Goal: Browse casually: Explore the website without a specific task or goal

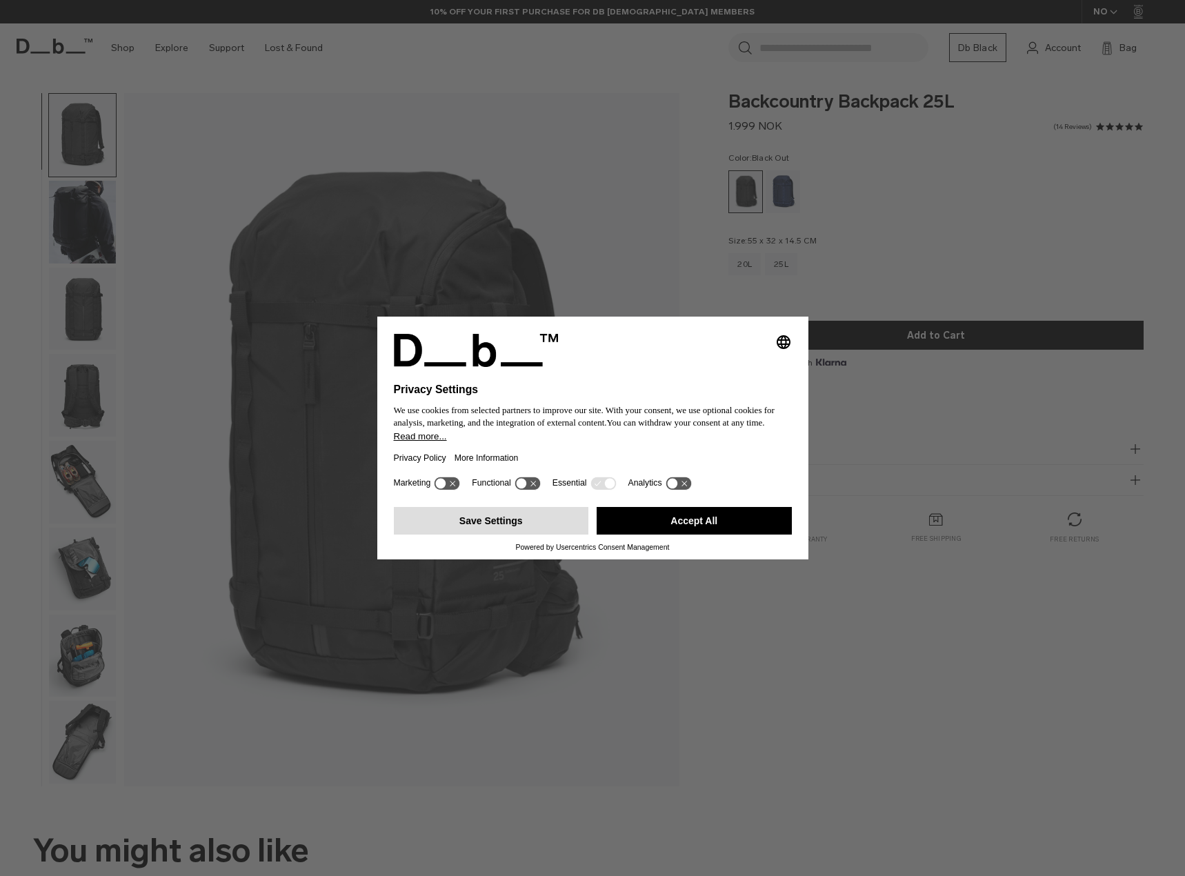
click at [508, 517] on button "Save Settings" at bounding box center [491, 521] width 195 height 28
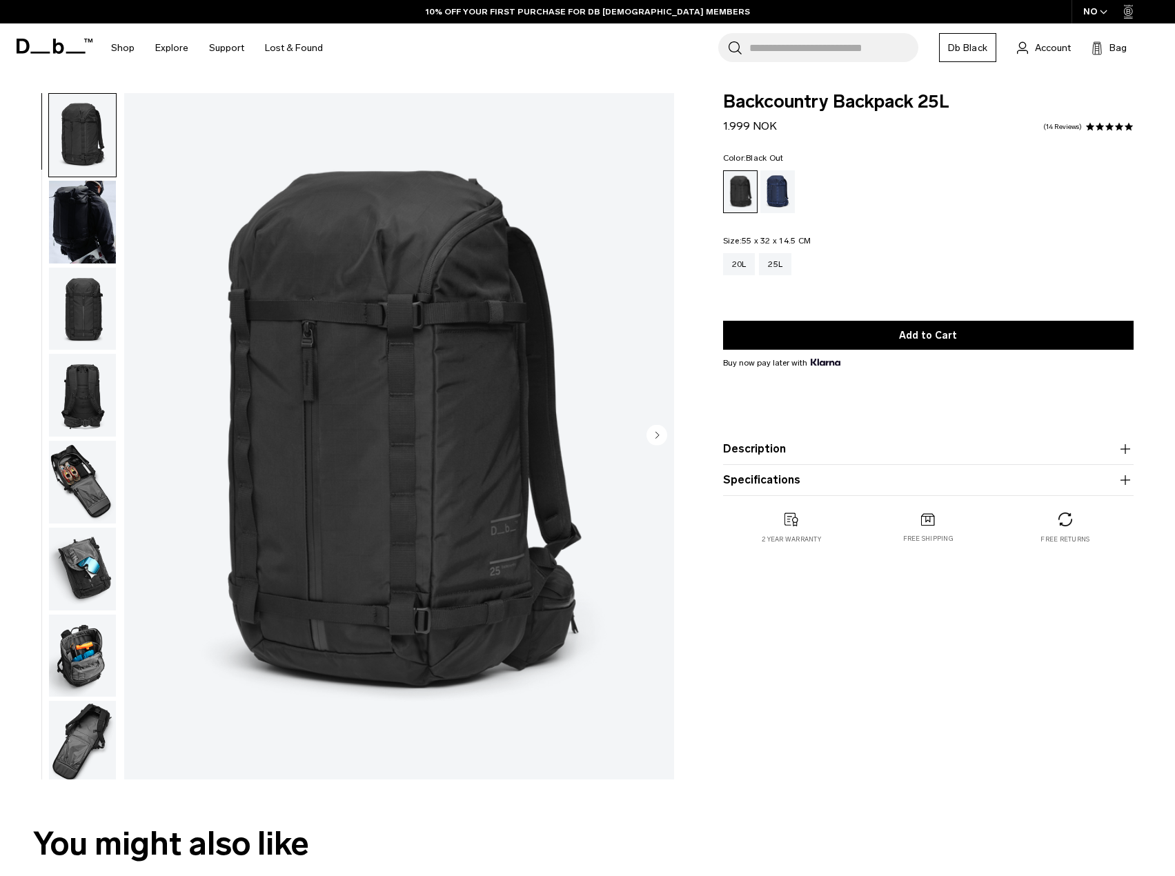
click at [101, 204] on img "button" at bounding box center [82, 222] width 67 height 83
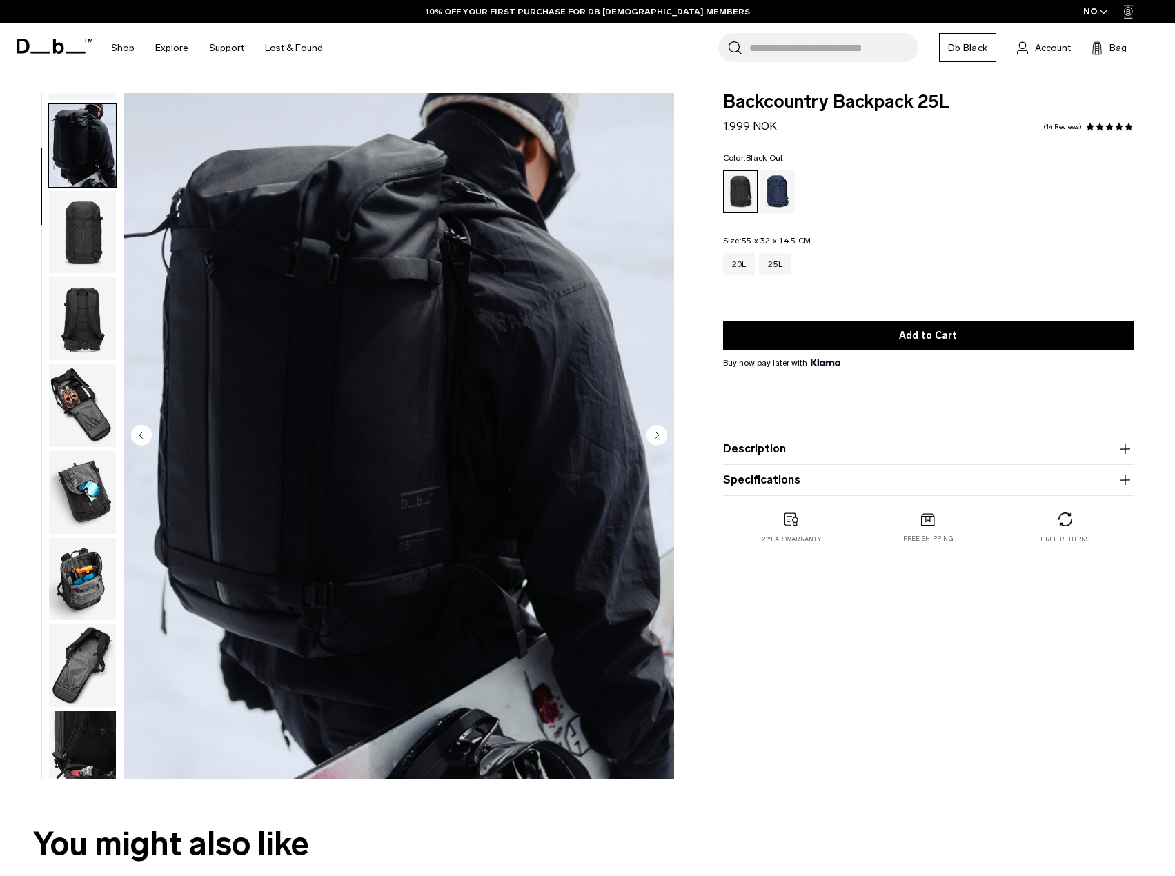
scroll to position [87, 0]
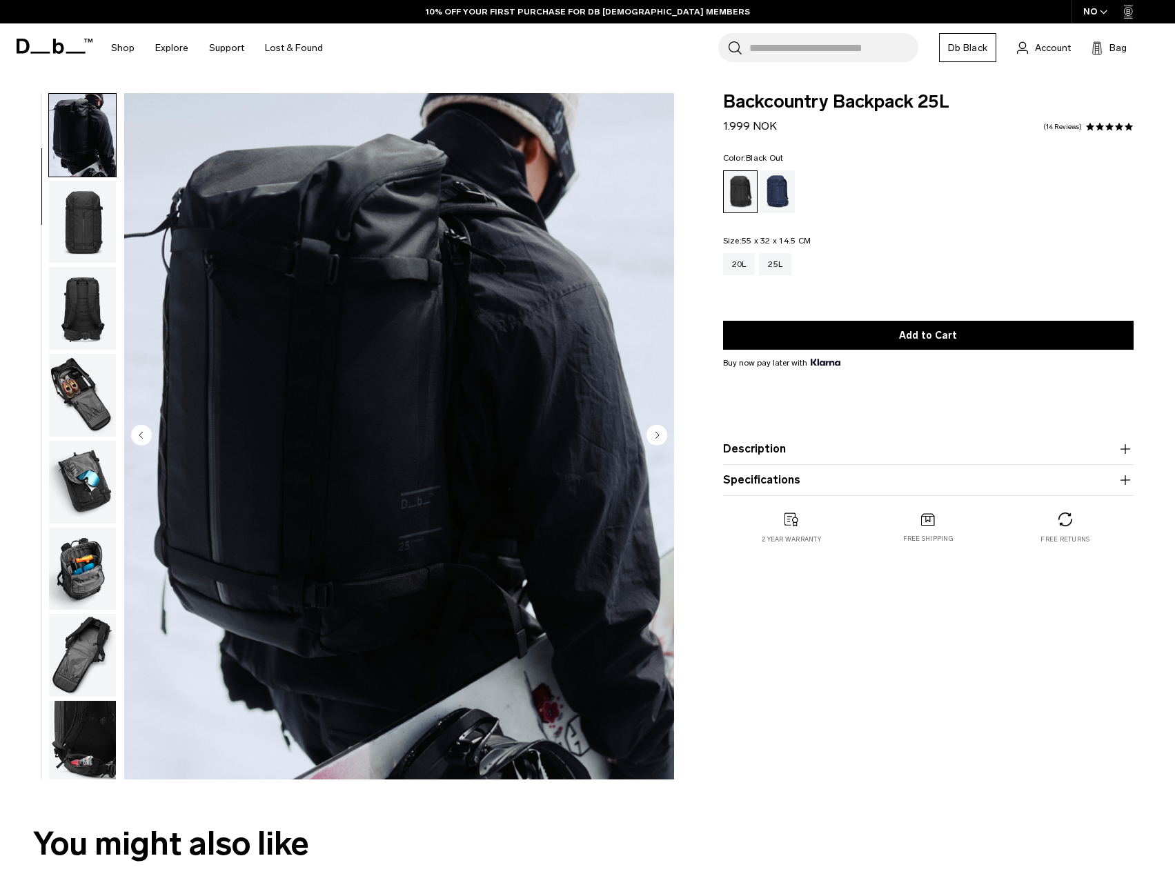
click at [93, 226] on img "button" at bounding box center [82, 222] width 67 height 83
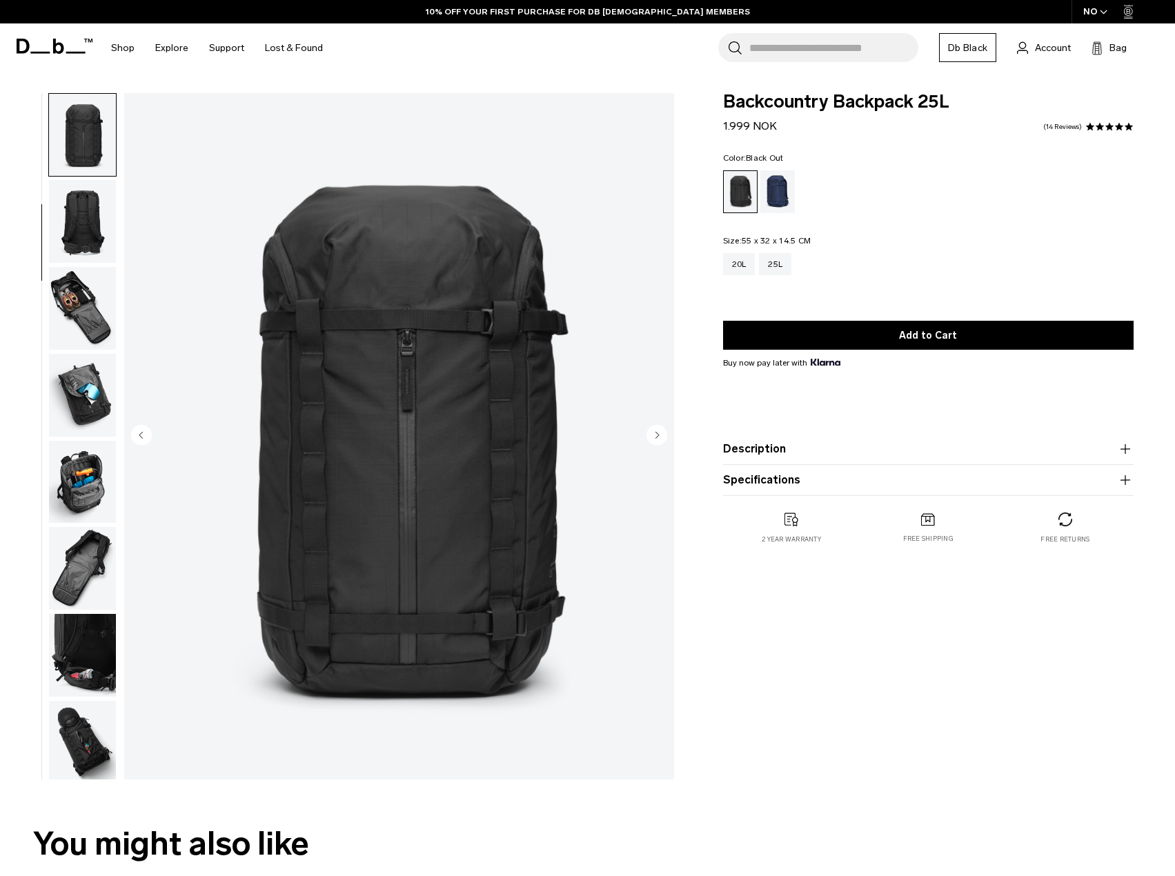
click at [93, 227] on img "button" at bounding box center [82, 221] width 67 height 83
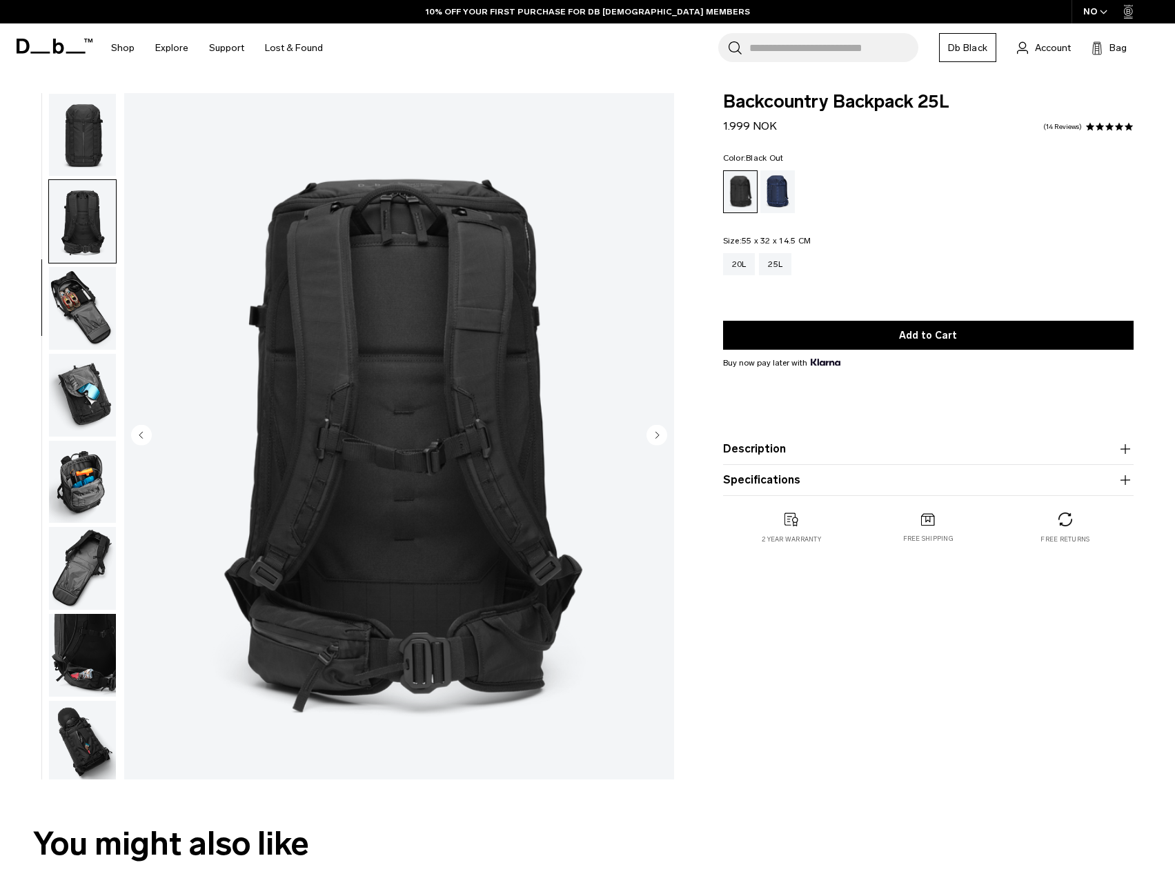
scroll to position [260, 0]
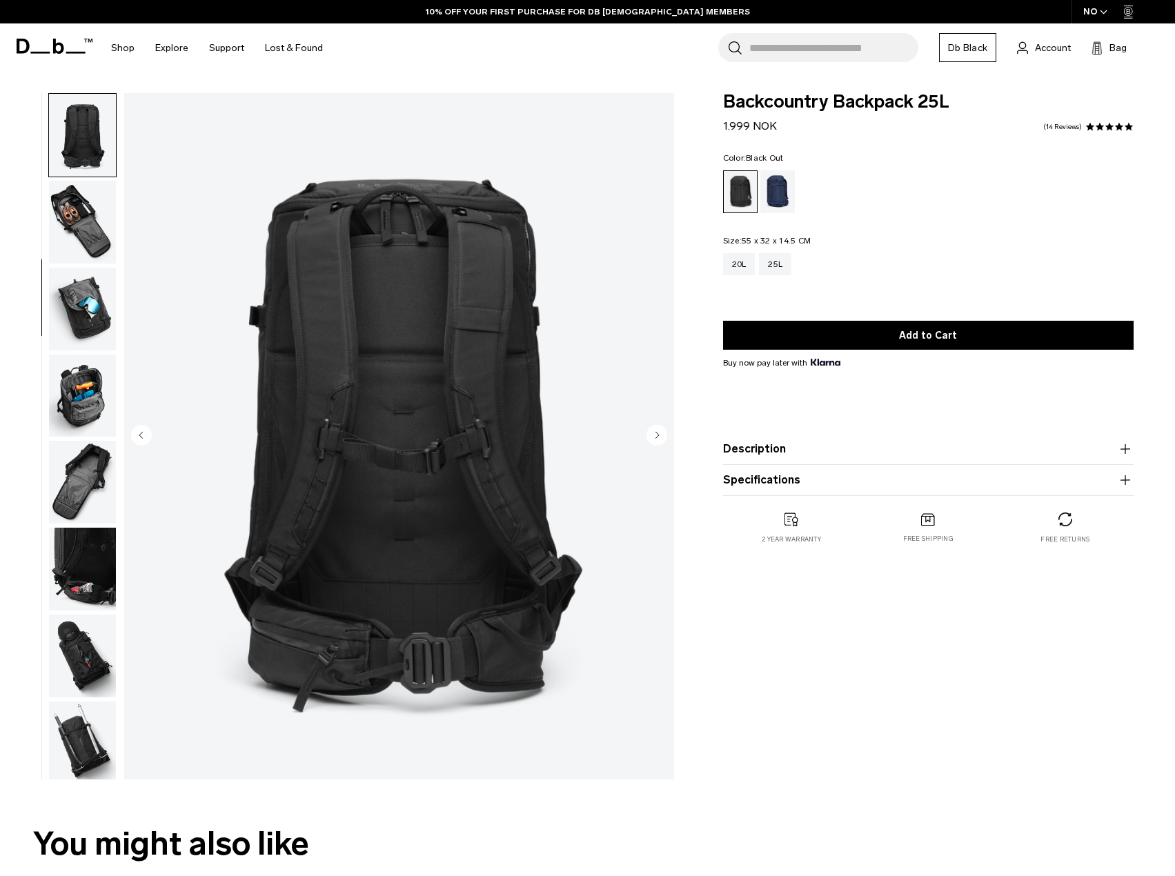
click at [88, 239] on img "button" at bounding box center [82, 222] width 67 height 83
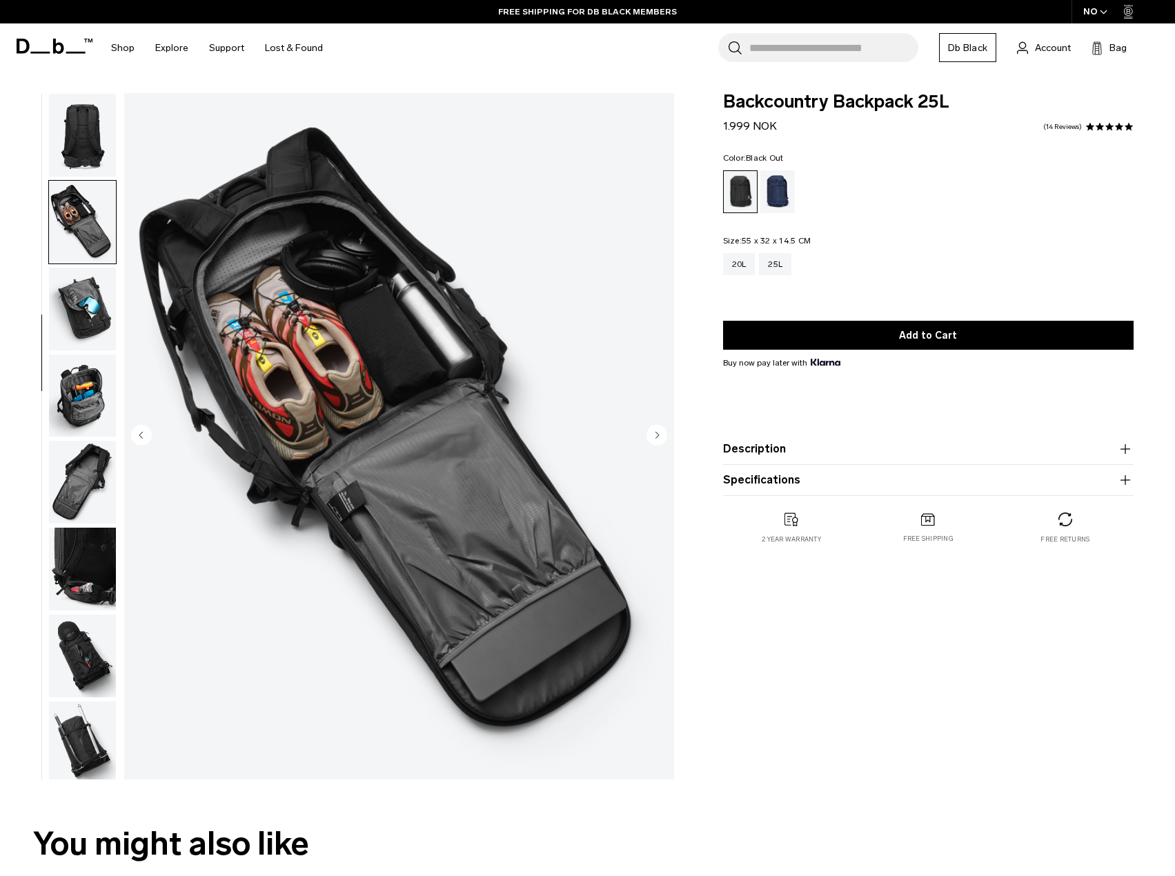
scroll to position [347, 0]
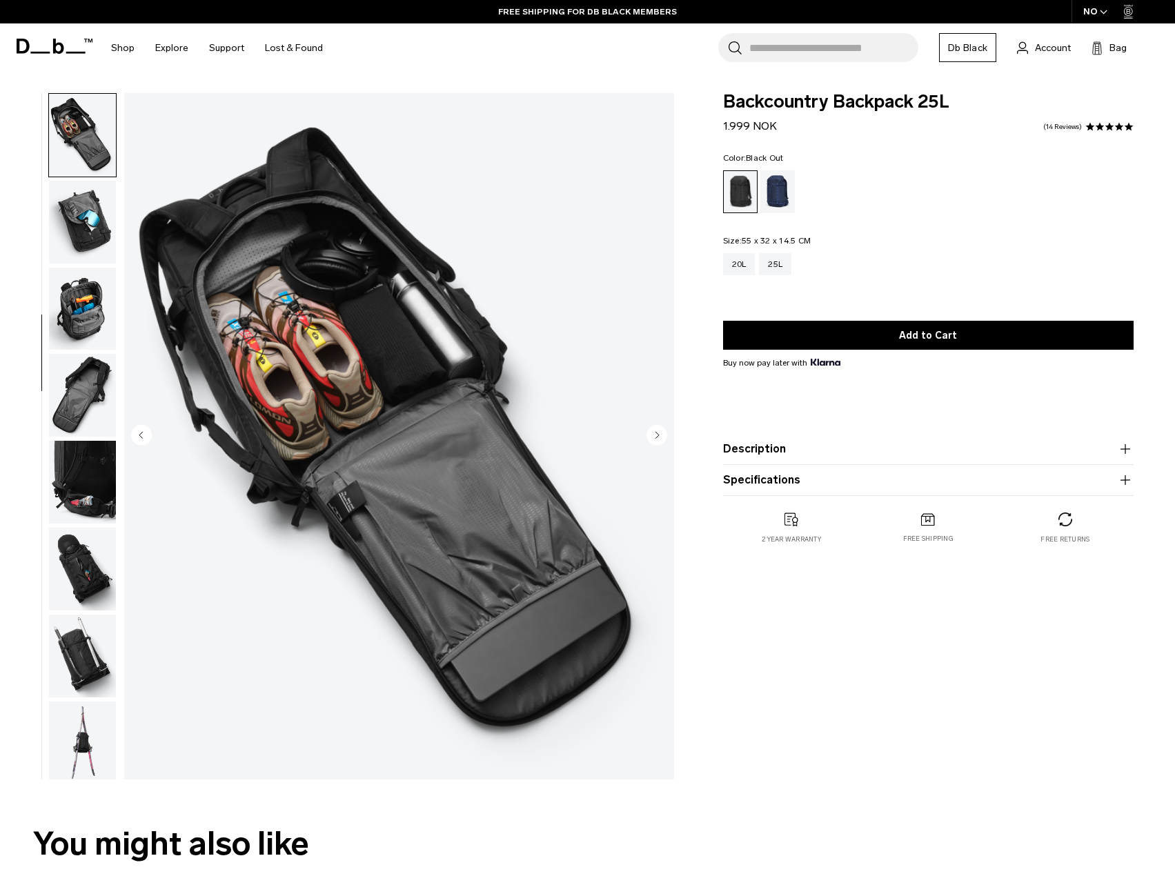
click at [90, 303] on img "button" at bounding box center [82, 309] width 67 height 83
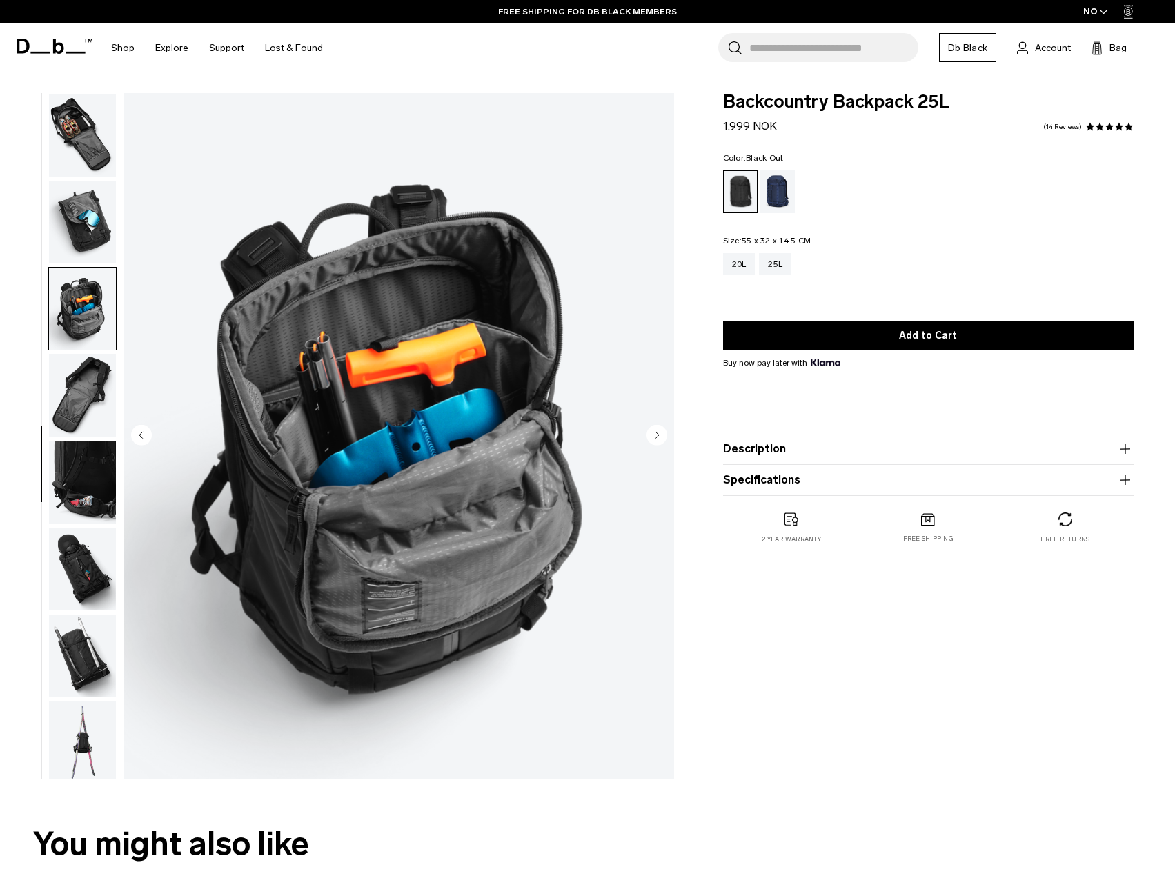
scroll to position [352, 0]
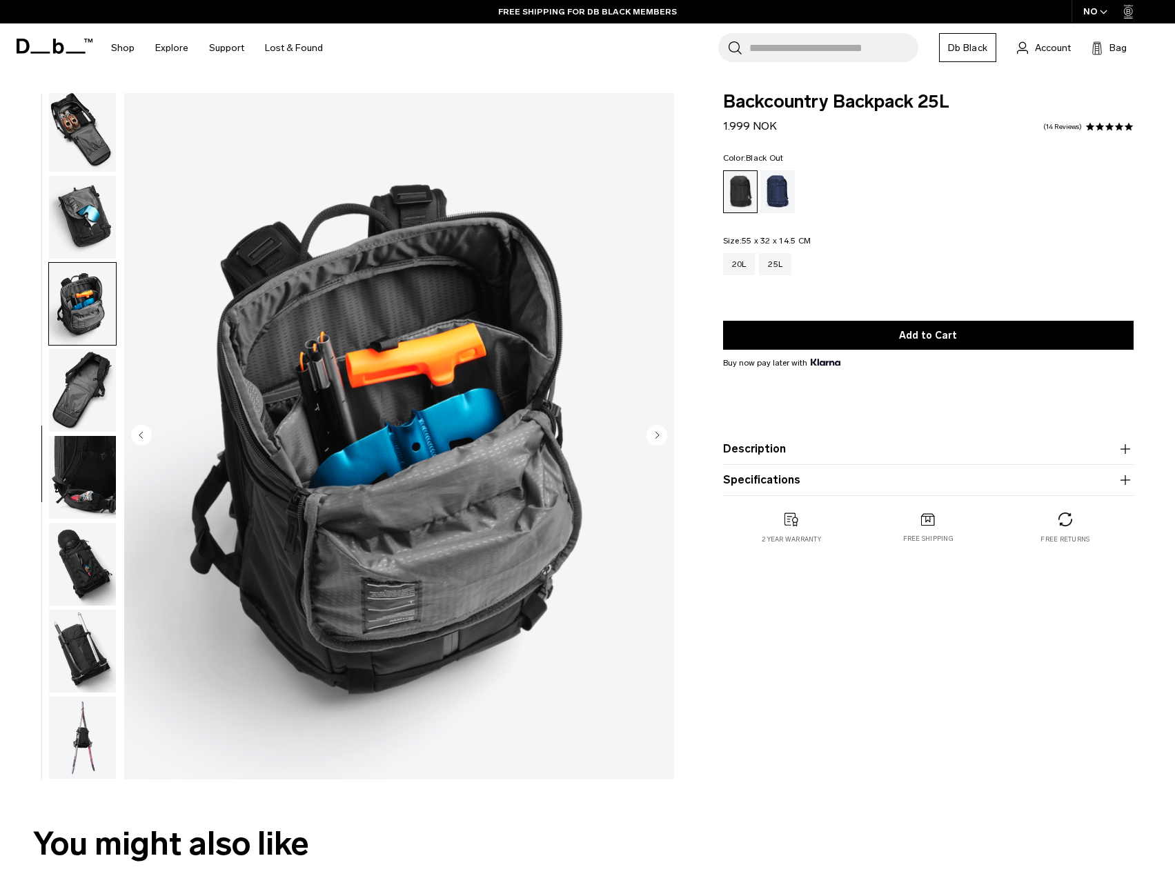
click at [72, 381] on img "button" at bounding box center [82, 390] width 67 height 83
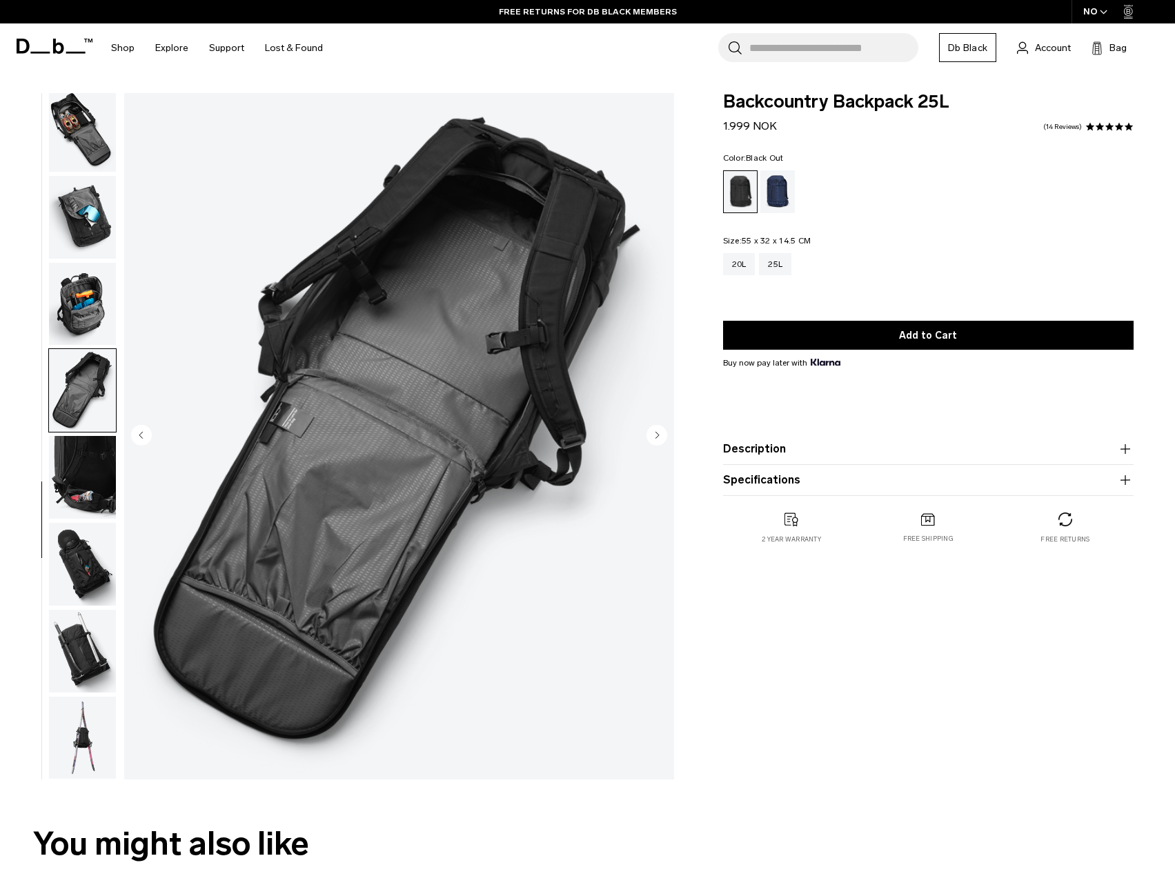
click at [83, 309] on img "button" at bounding box center [82, 304] width 67 height 83
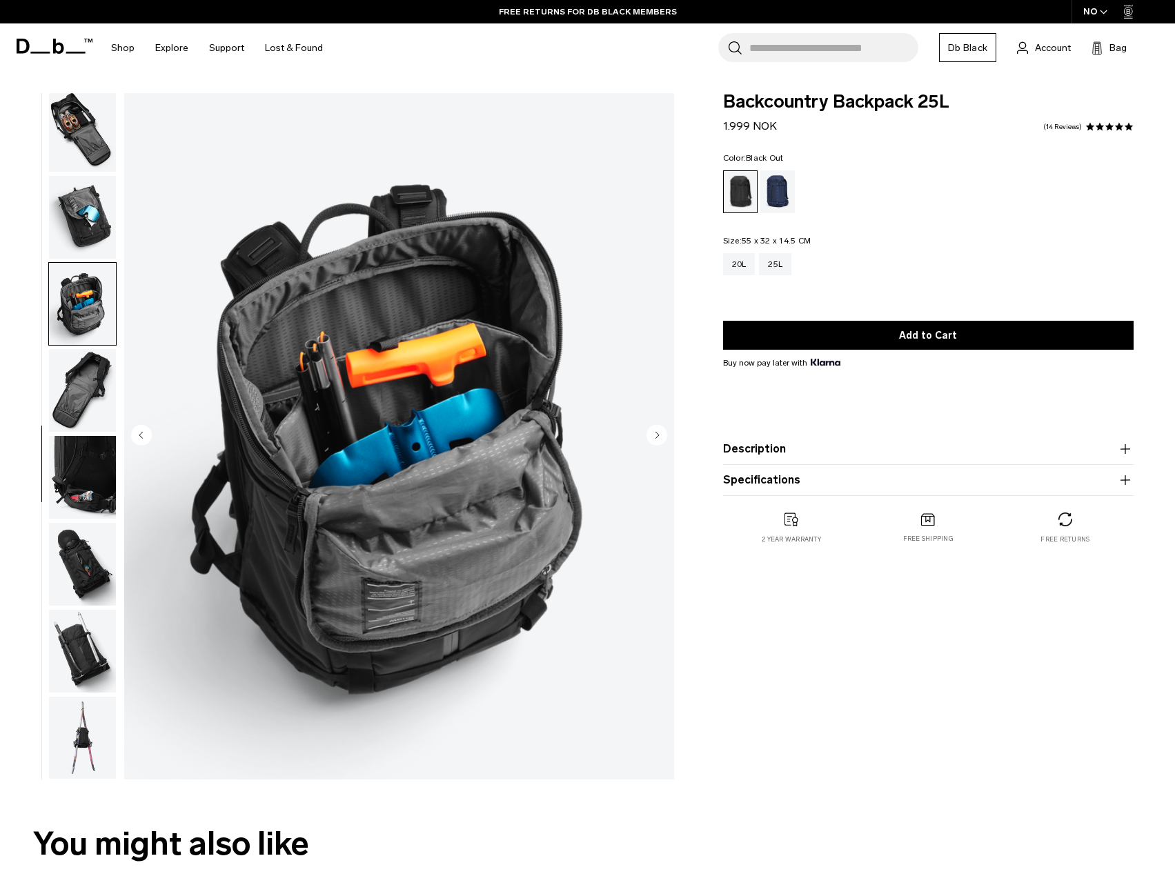
click at [71, 370] on img "button" at bounding box center [82, 390] width 67 height 83
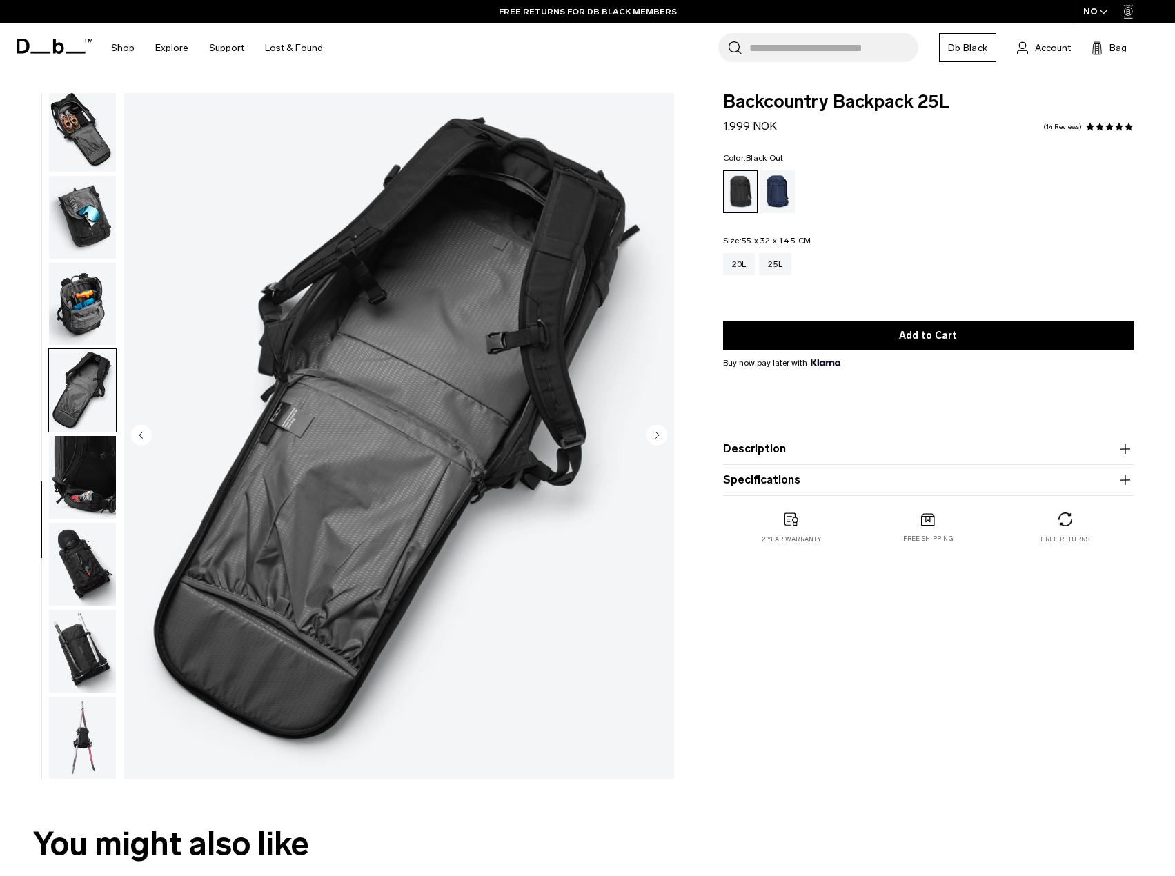
click at [72, 449] on img "button" at bounding box center [82, 477] width 67 height 83
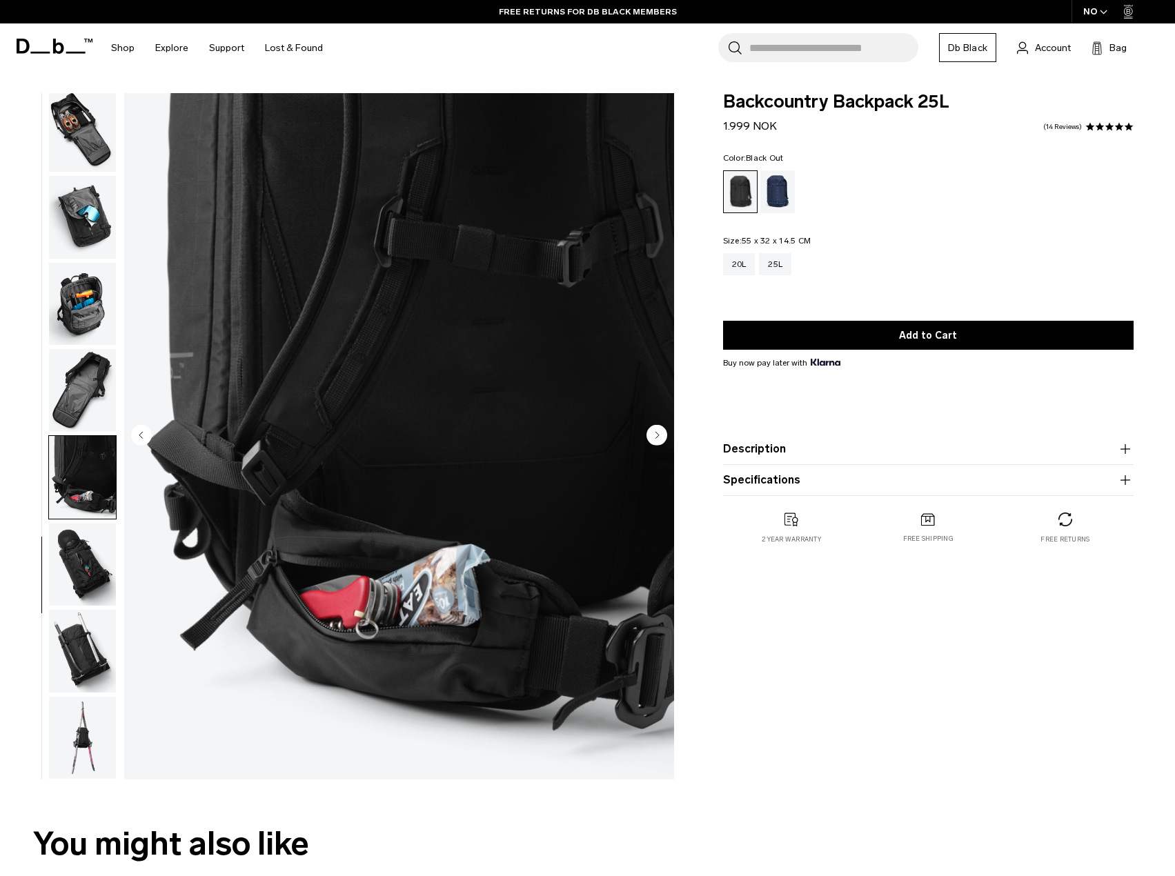
click at [90, 548] on img "button" at bounding box center [82, 564] width 67 height 83
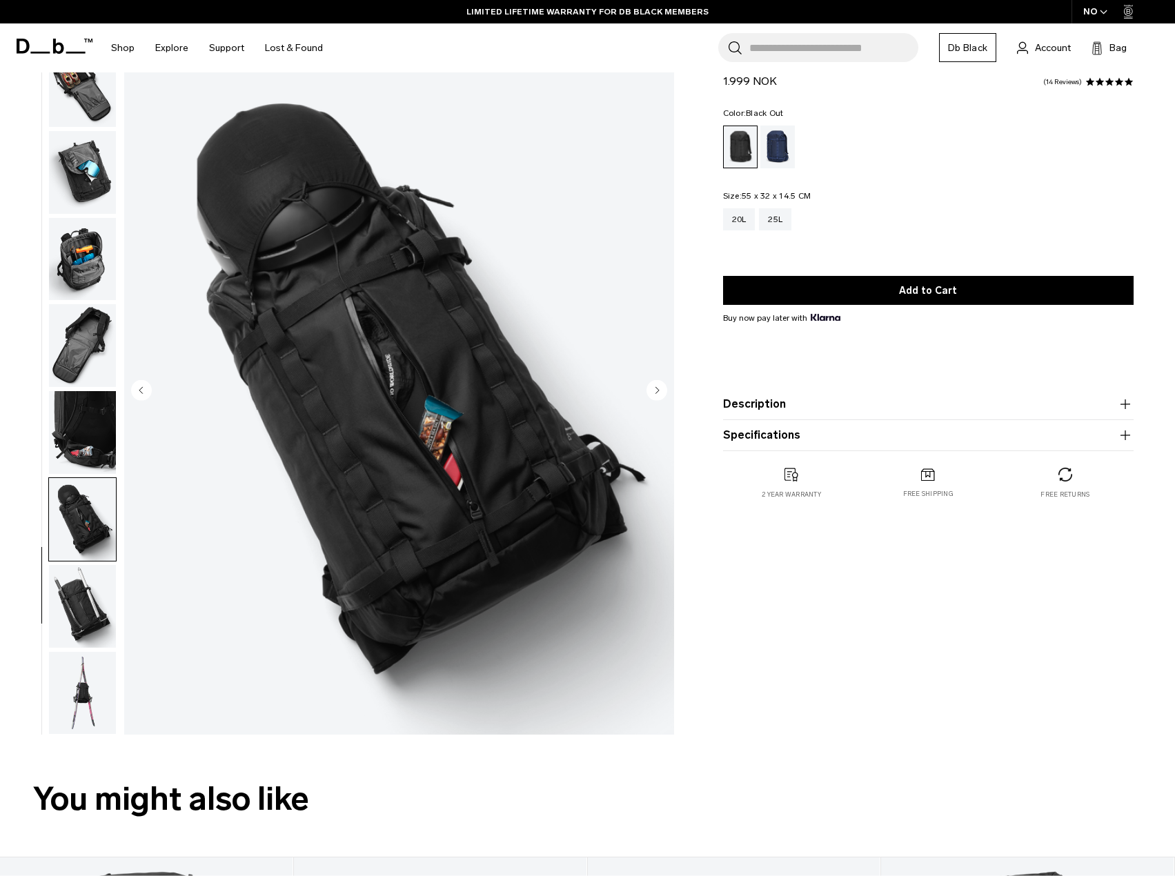
scroll to position [69, 0]
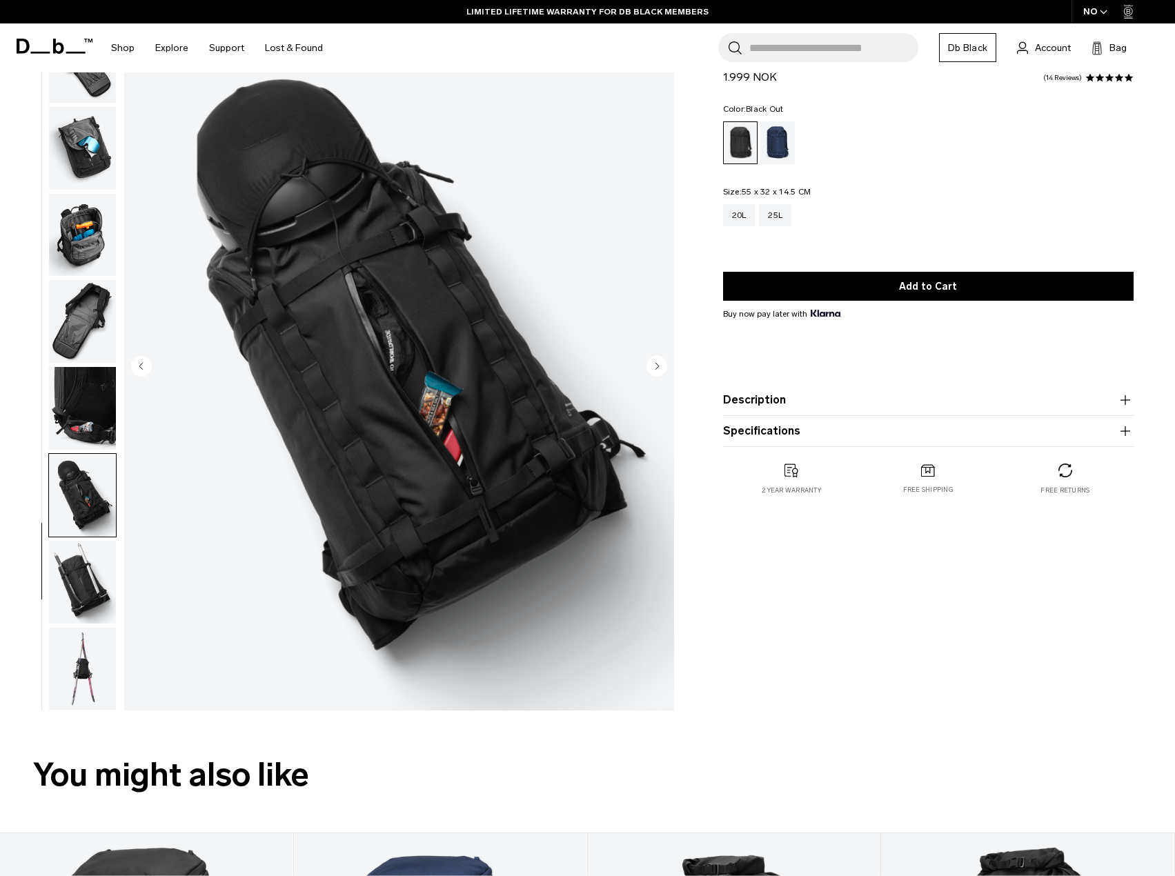
click at [81, 566] on img "button" at bounding box center [82, 582] width 67 height 83
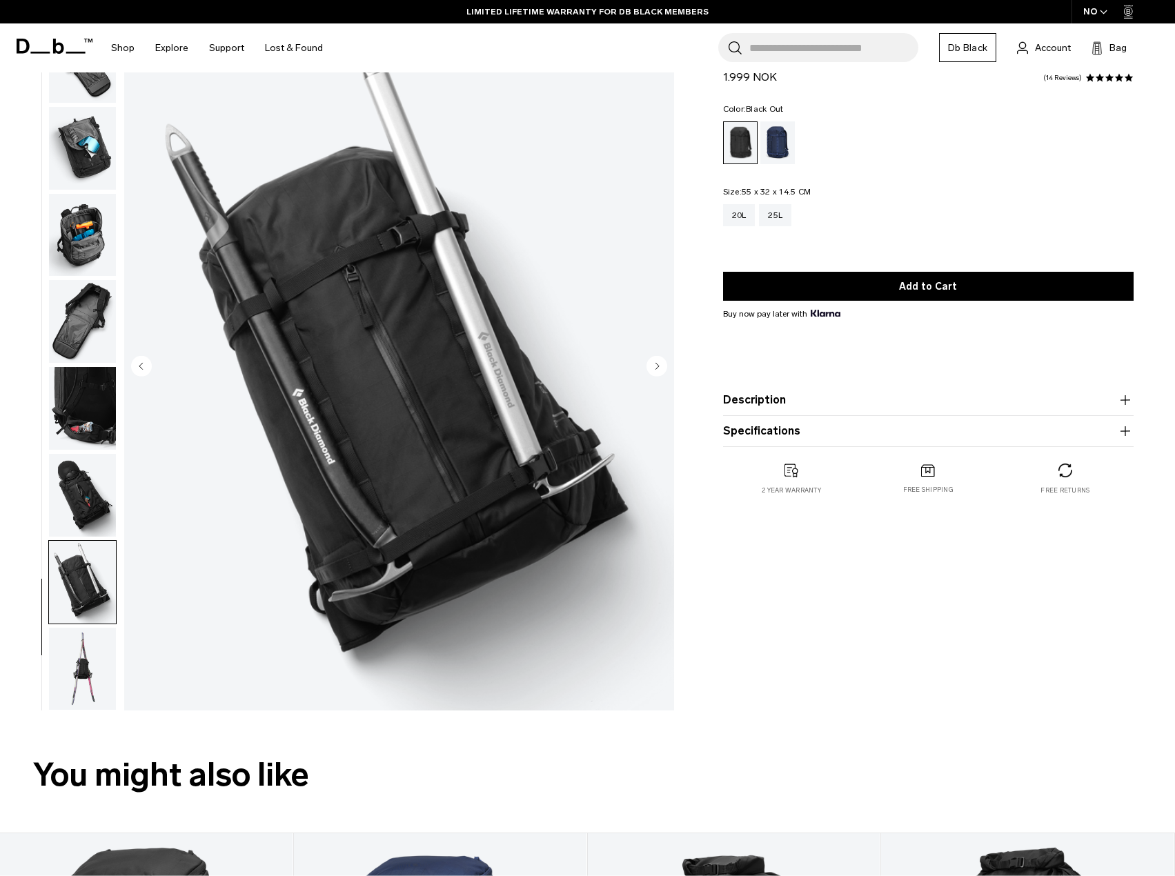
click at [75, 664] on img "button" at bounding box center [82, 669] width 67 height 83
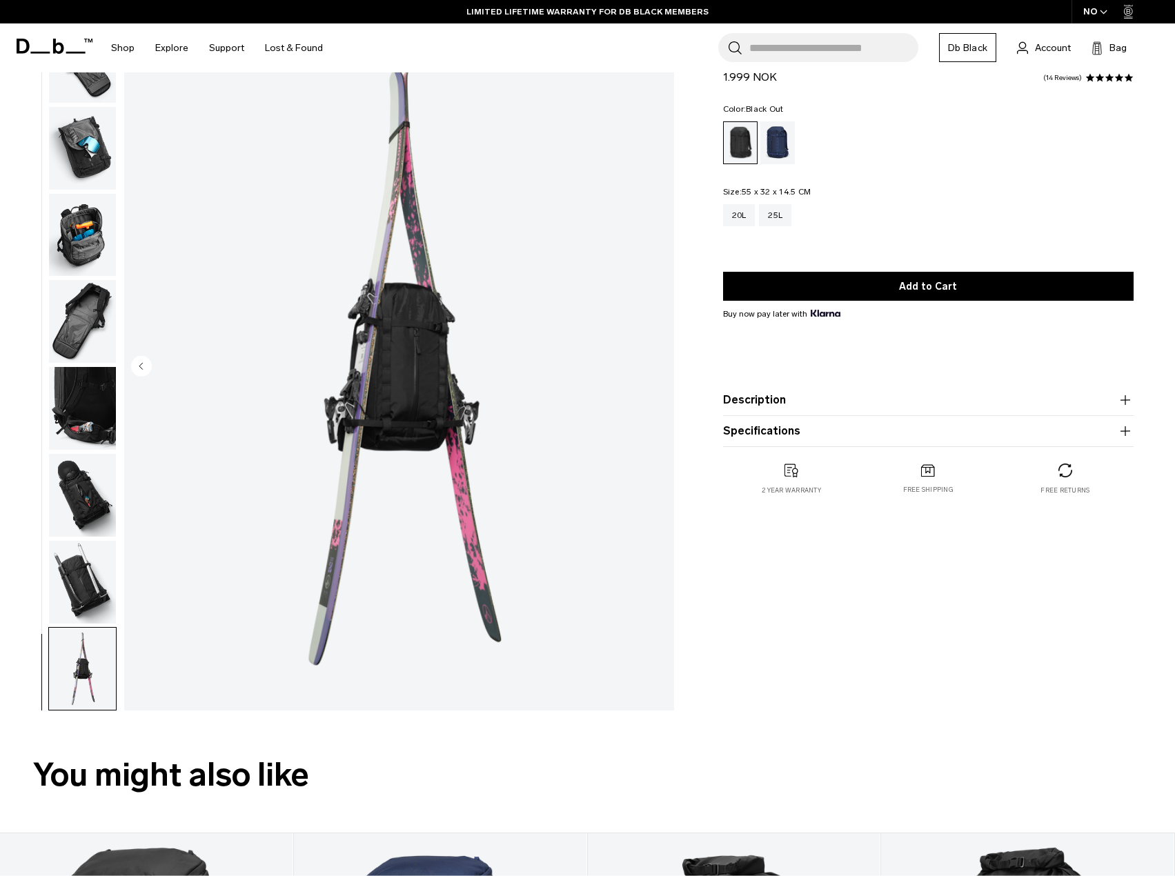
click at [67, 590] on img "button" at bounding box center [82, 582] width 67 height 83
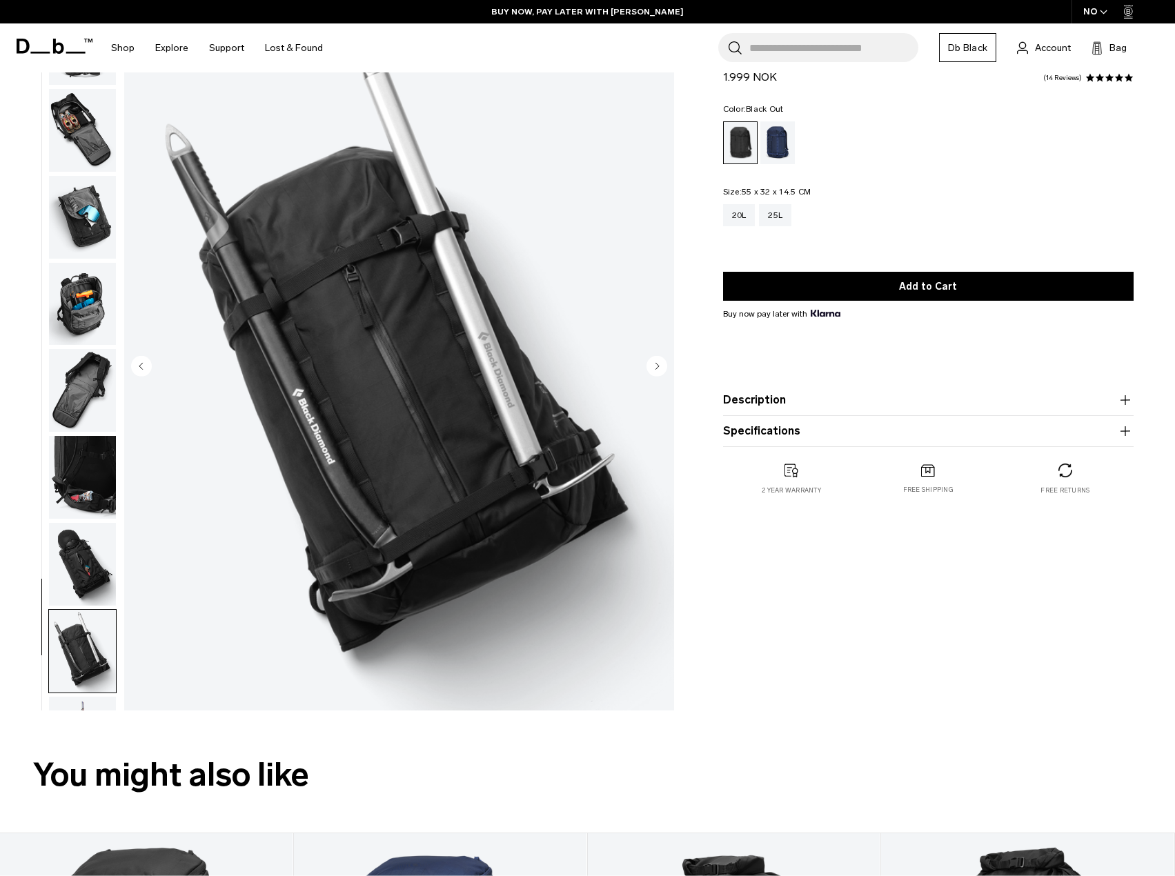
click at [70, 557] on img "button" at bounding box center [82, 564] width 67 height 83
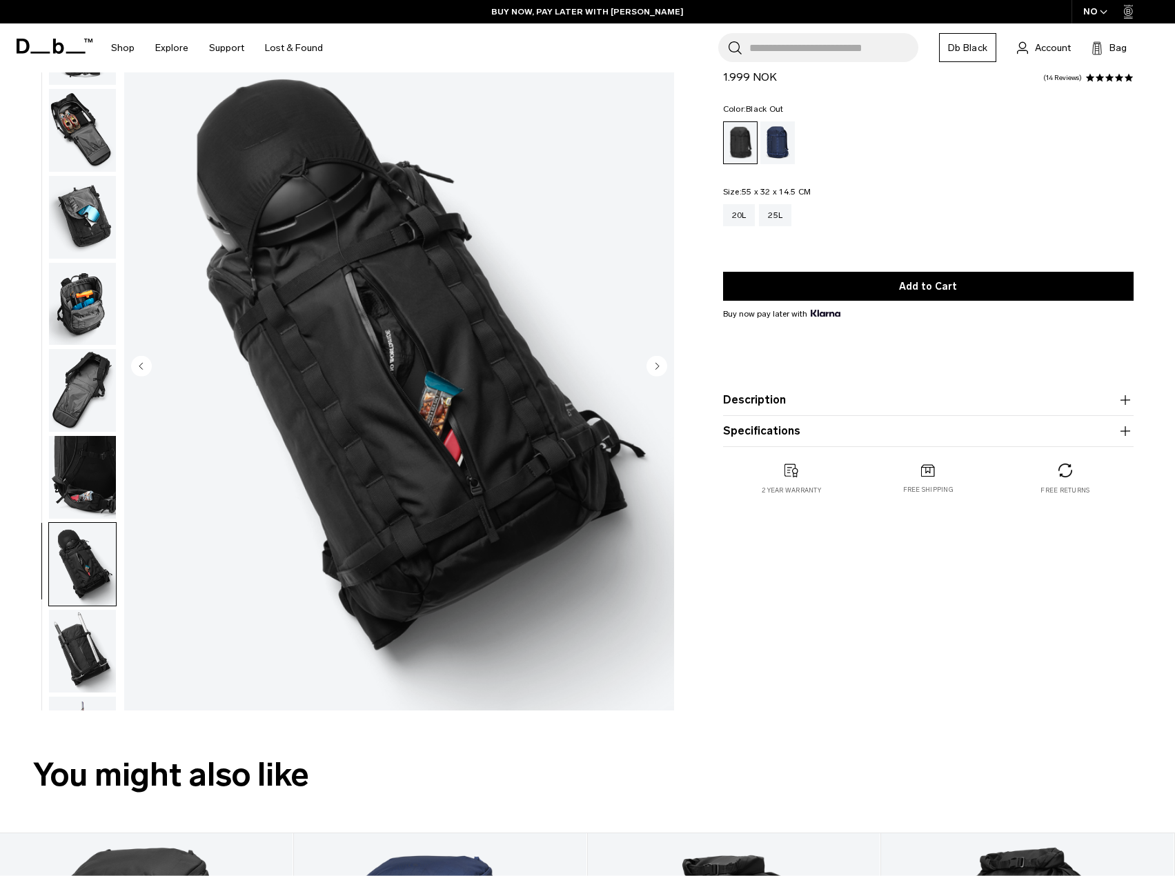
scroll to position [352, 0]
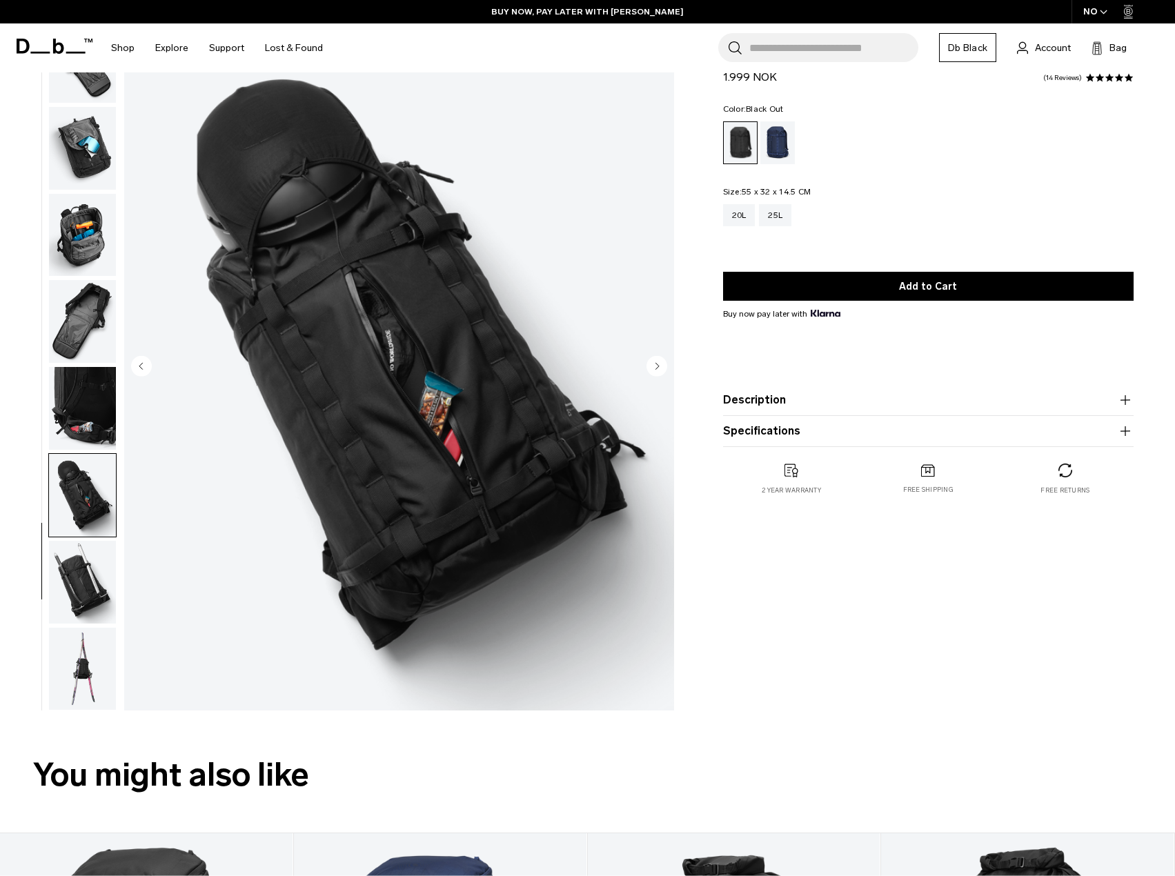
click at [96, 409] on img "button" at bounding box center [82, 408] width 67 height 83
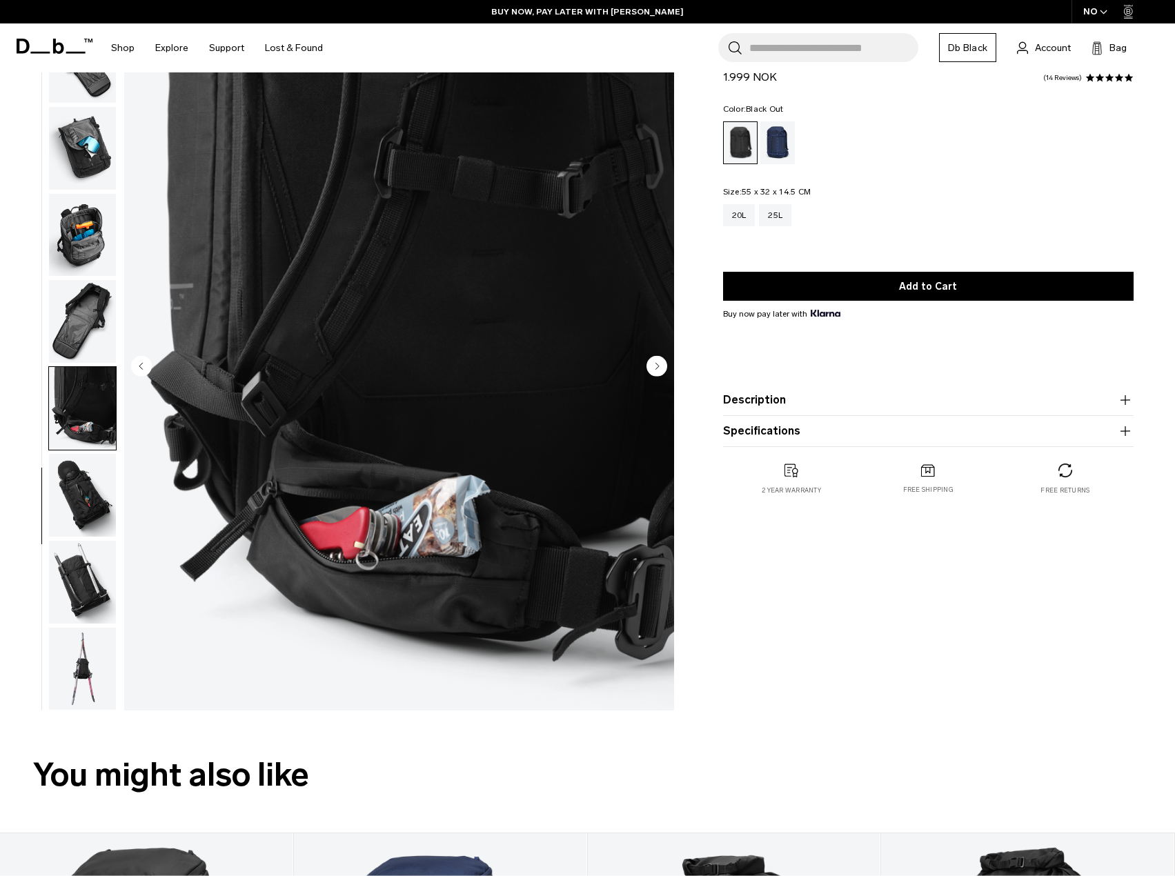
click at [103, 312] on img "button" at bounding box center [82, 321] width 67 height 83
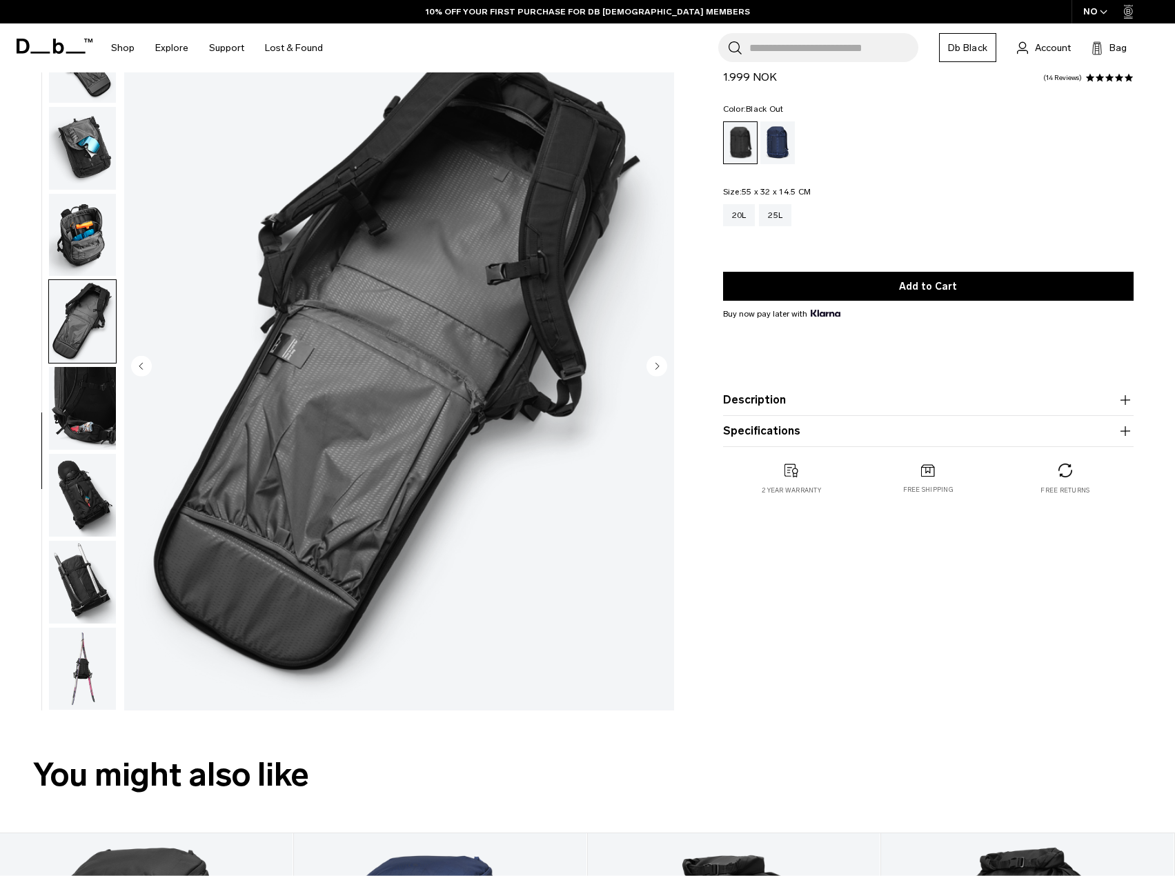
click at [88, 242] on img "button" at bounding box center [82, 235] width 67 height 83
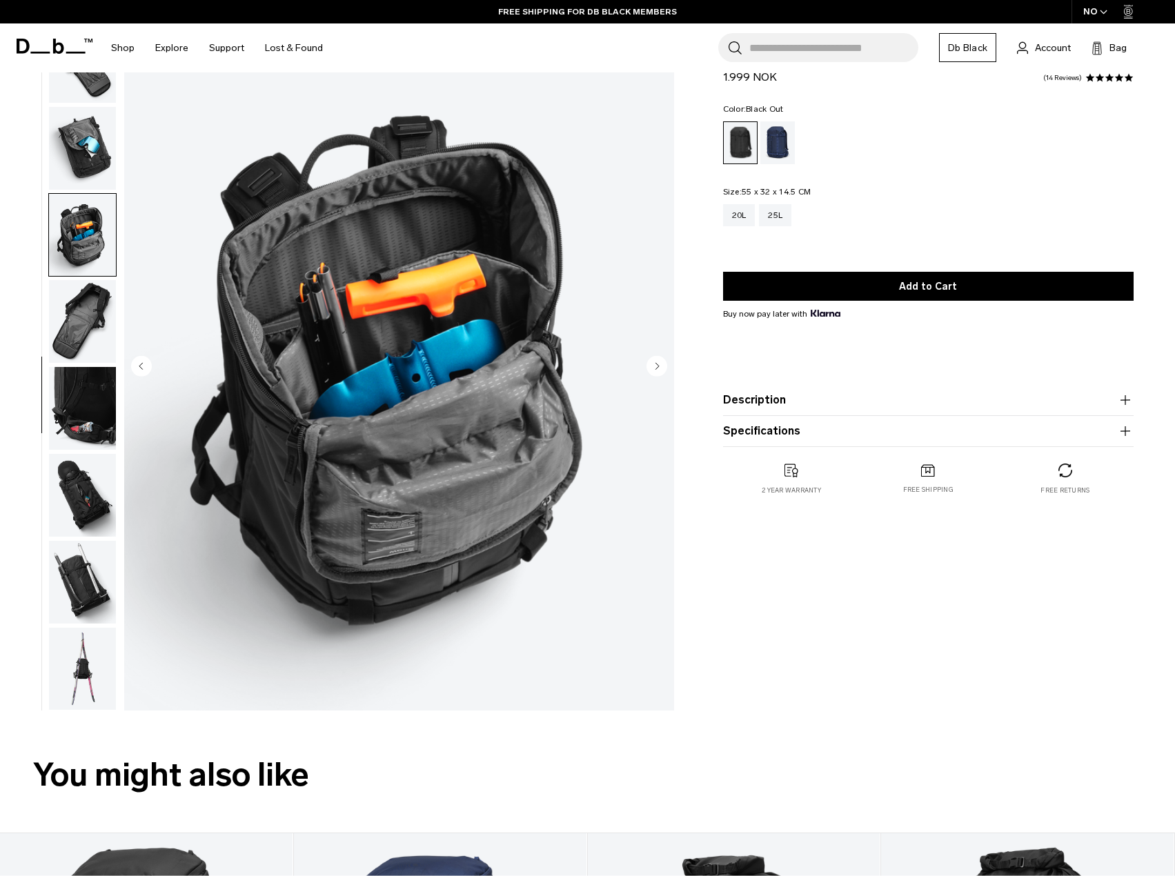
click at [80, 177] on img "button" at bounding box center [82, 148] width 67 height 83
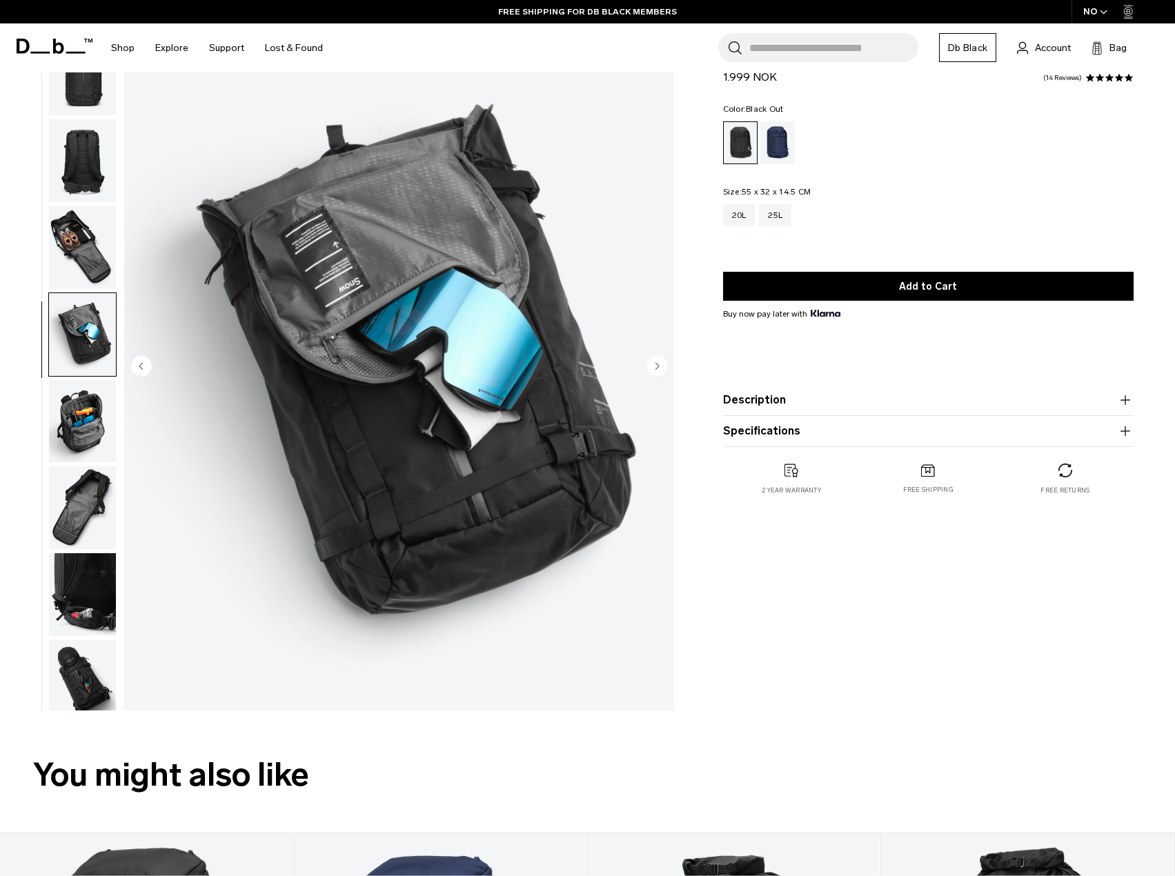
scroll to position [145, 0]
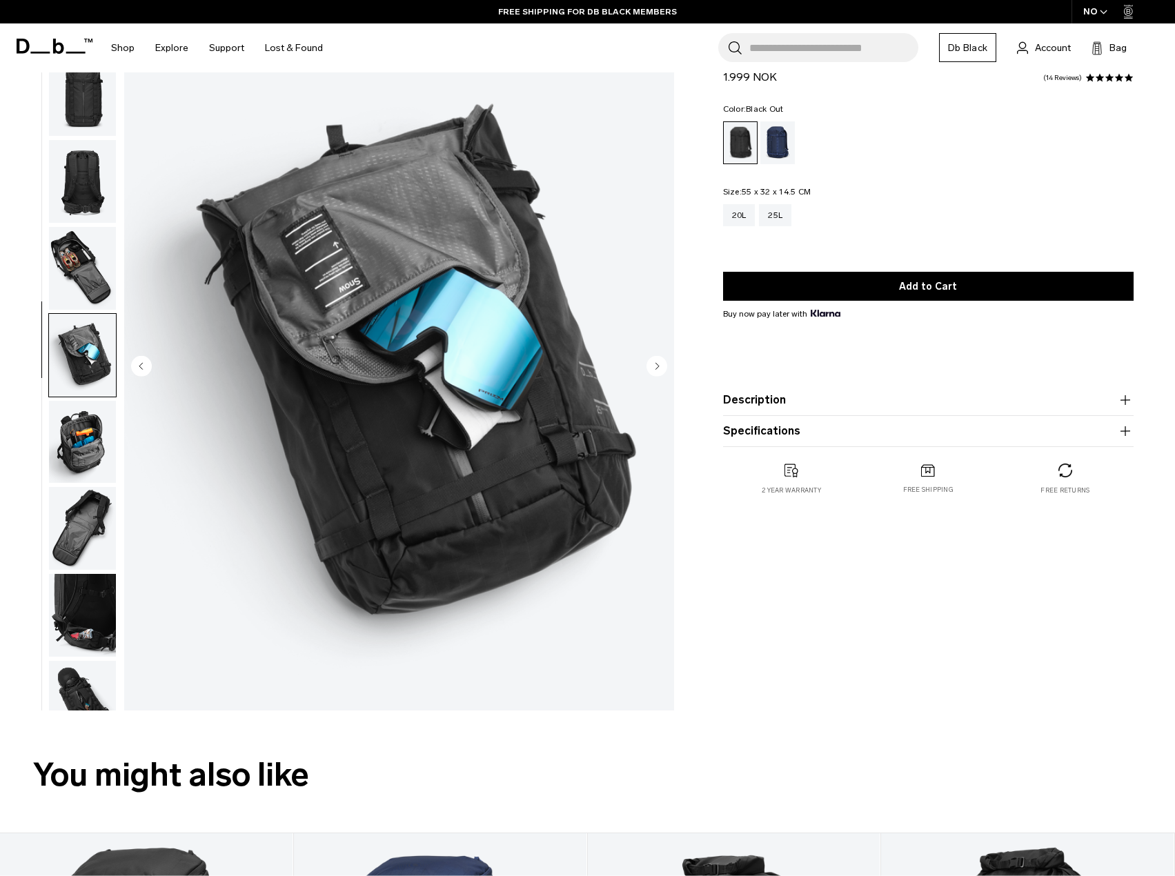
click at [83, 269] on img "button" at bounding box center [82, 268] width 67 height 83
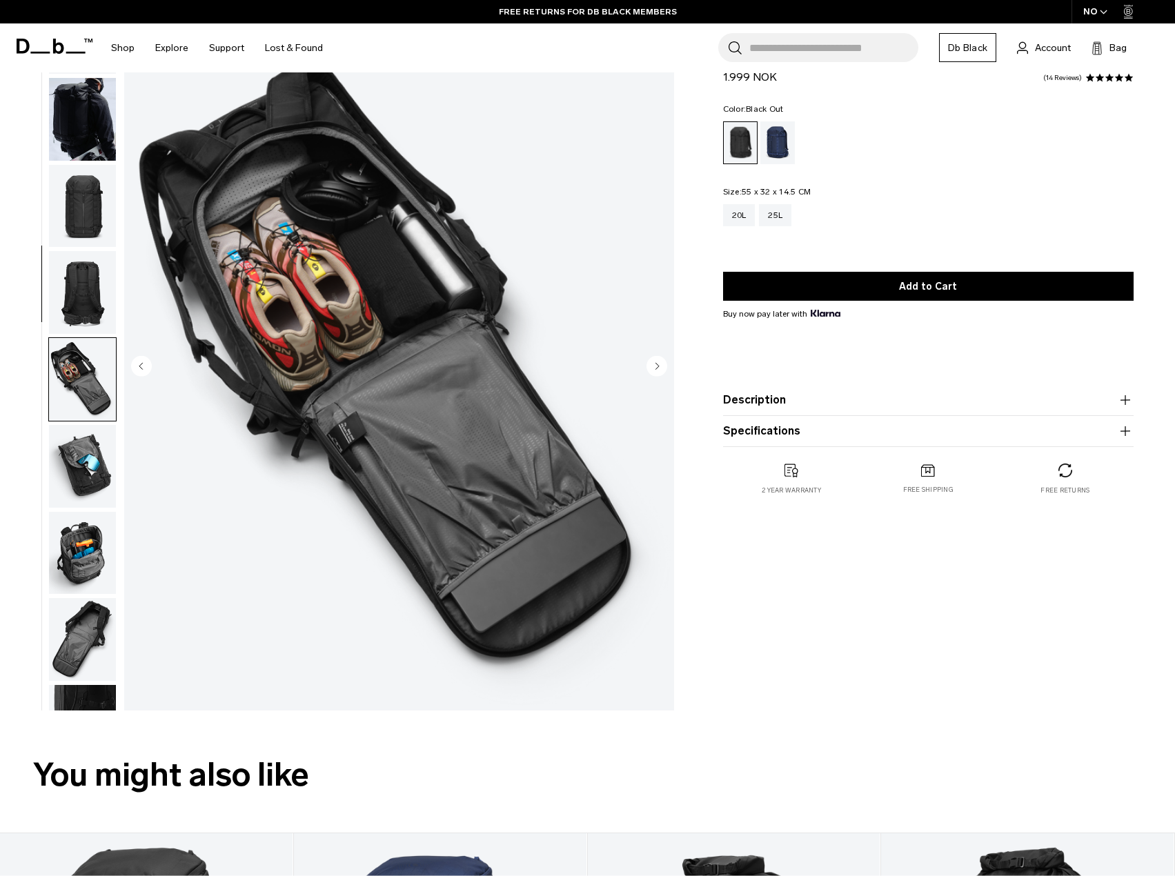
scroll to position [0, 0]
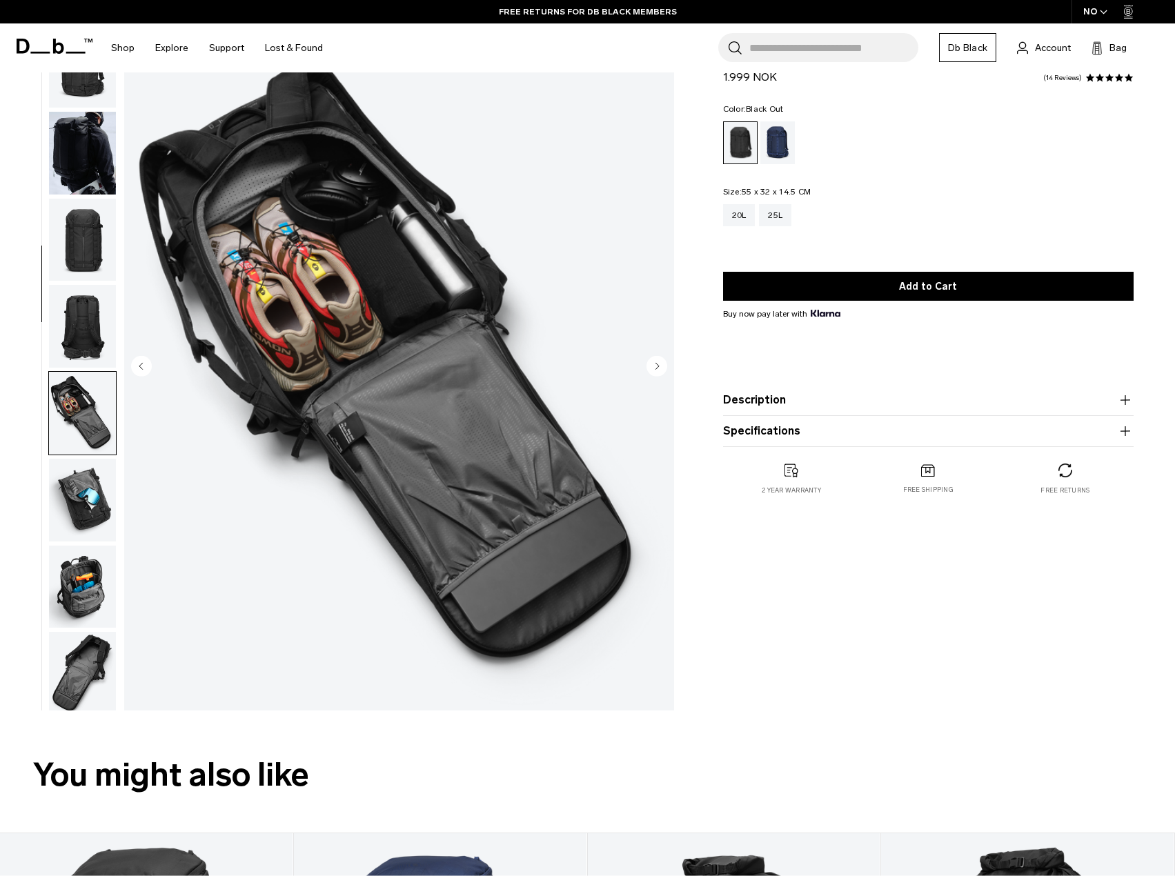
click at [83, 158] on img "button" at bounding box center [82, 153] width 67 height 83
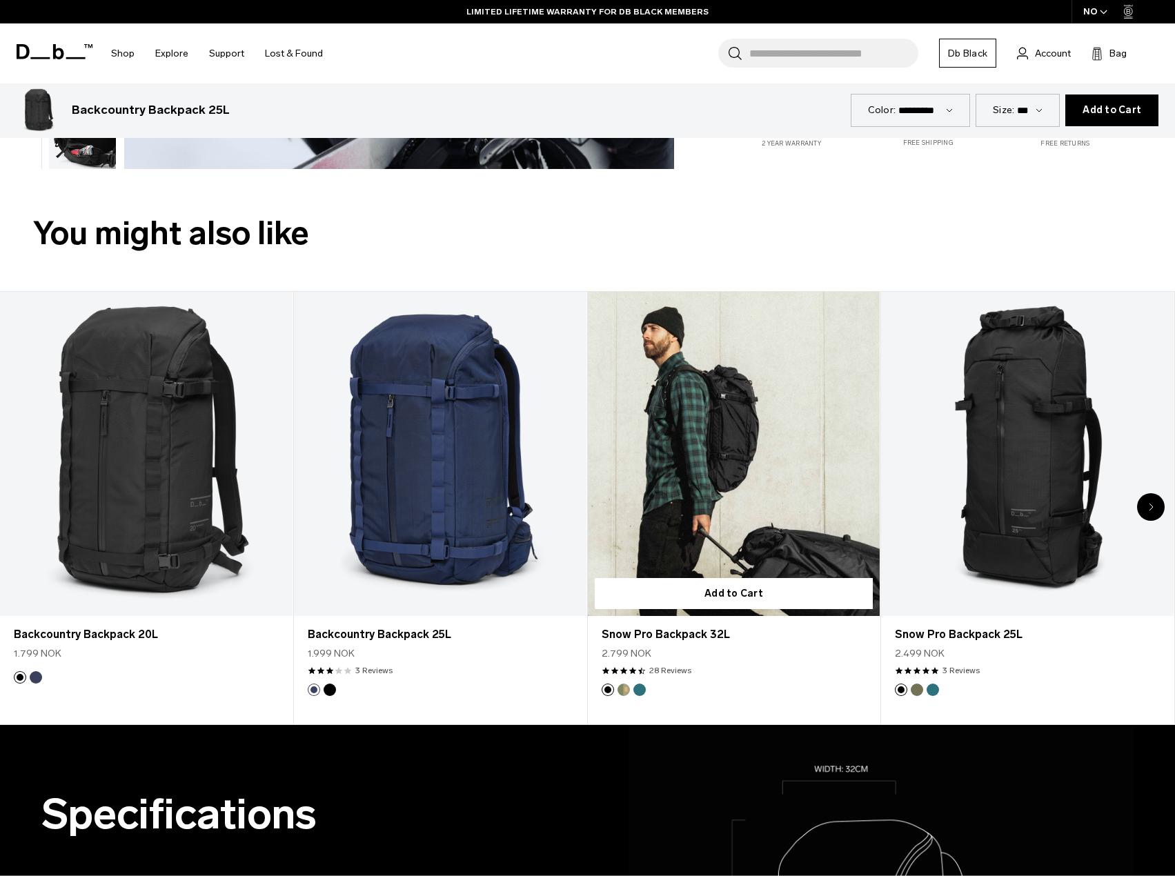
scroll to position [621, 0]
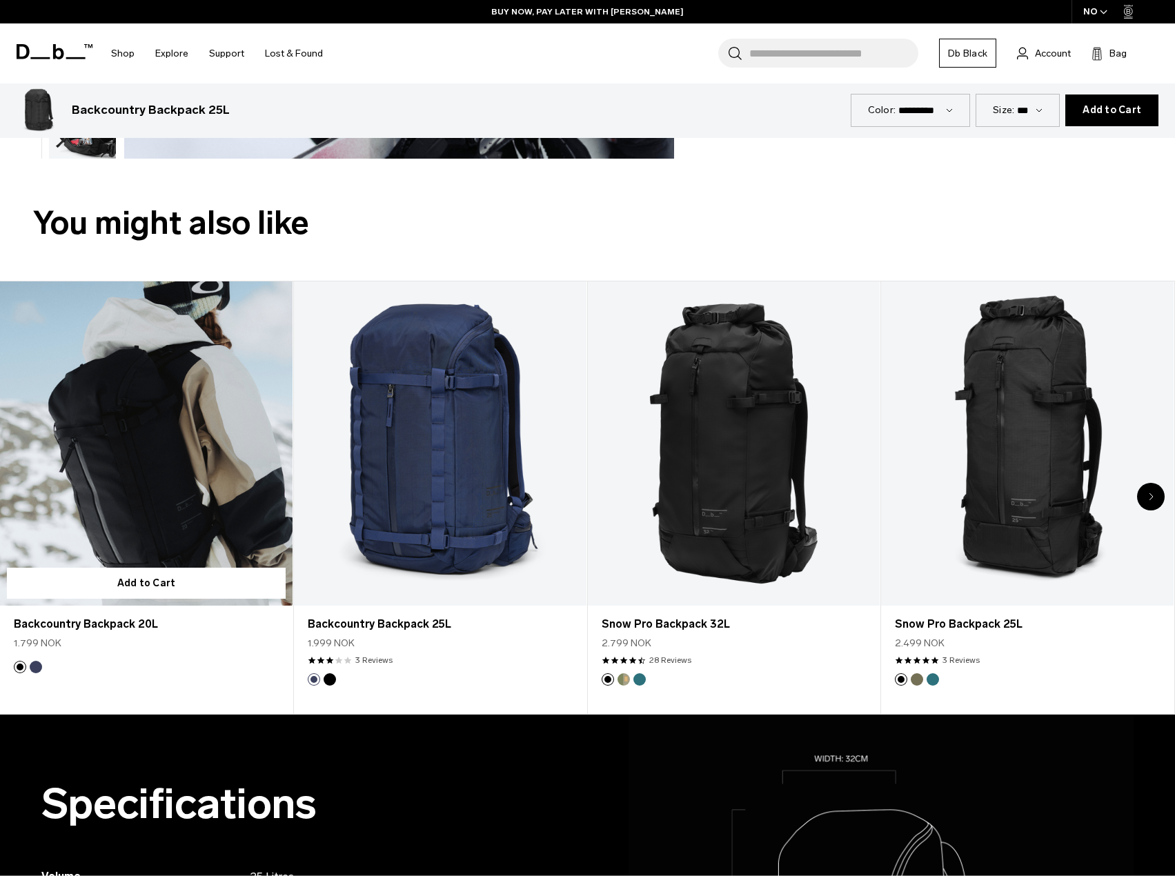
click at [155, 495] on link "Backcountry Backpack 20L" at bounding box center [146, 443] width 293 height 325
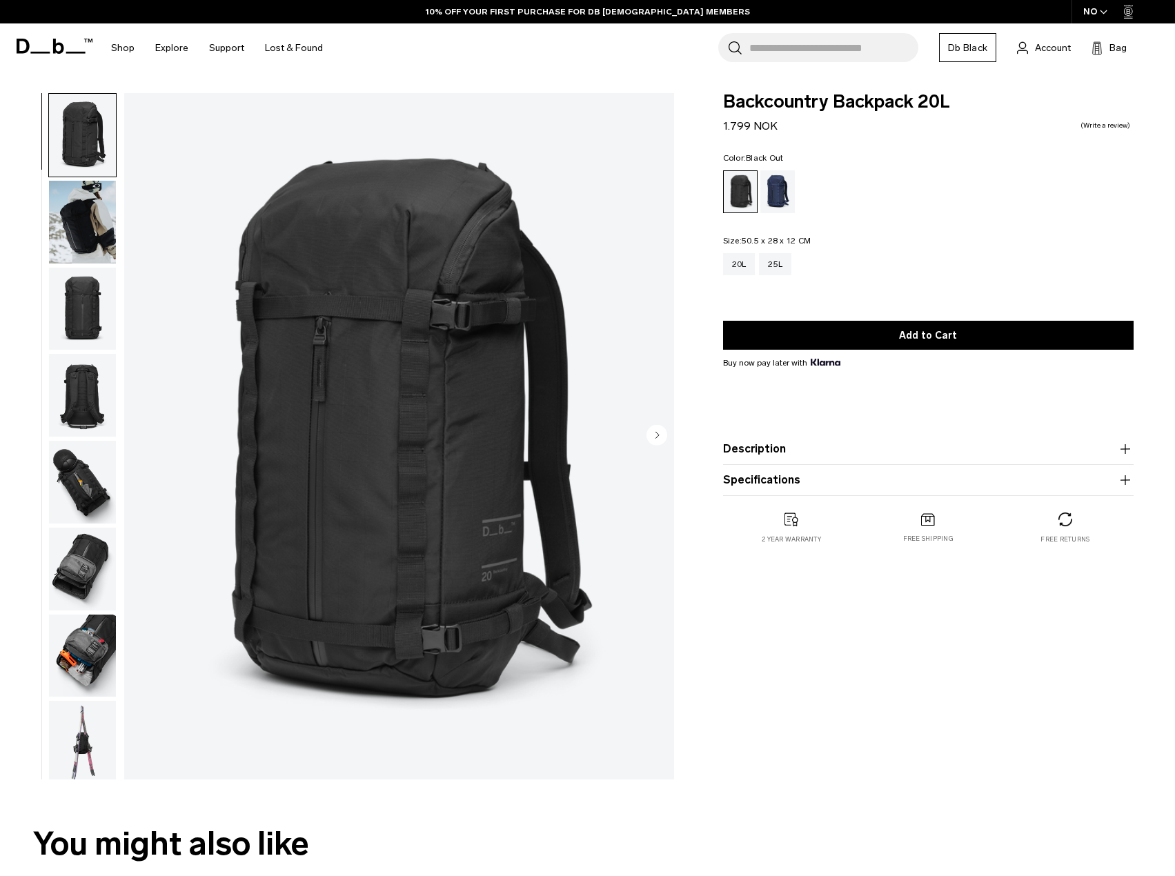
click at [99, 222] on img "button" at bounding box center [82, 222] width 67 height 83
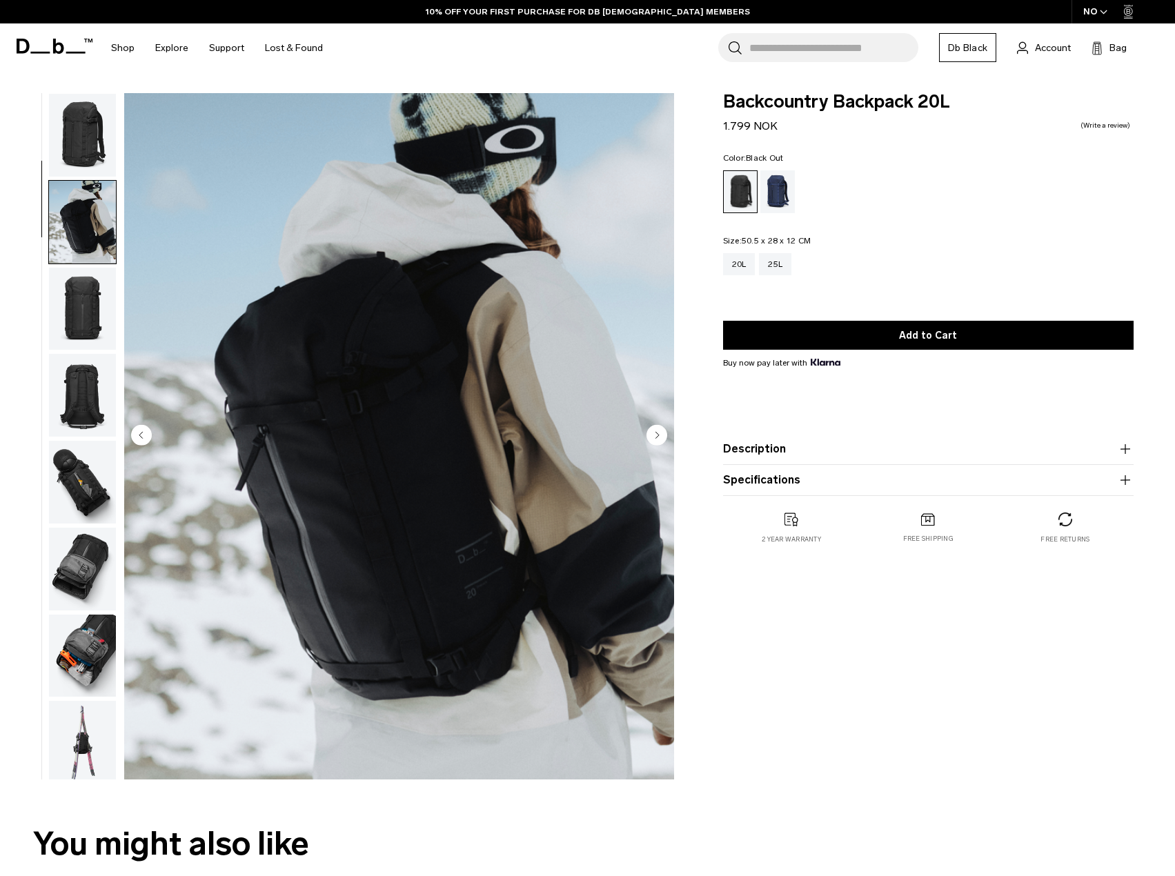
scroll to position [87, 0]
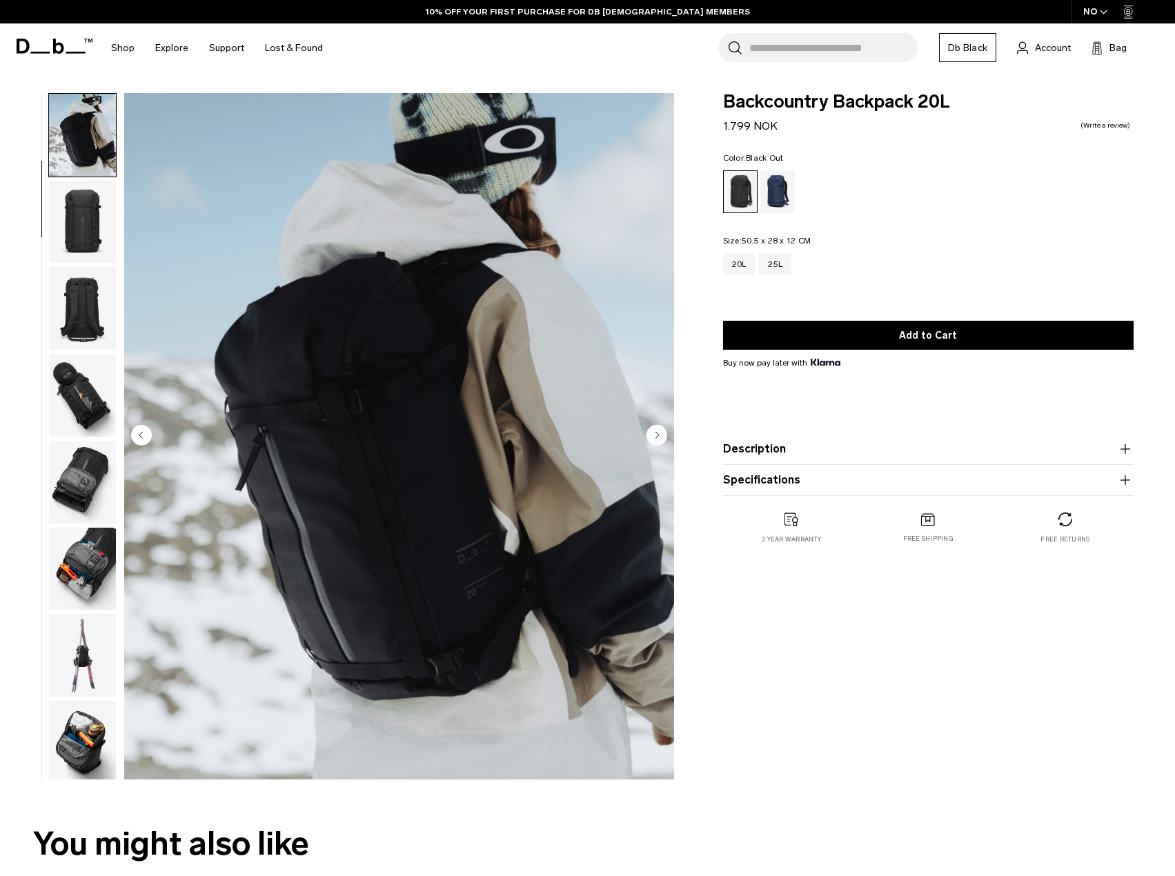
click at [88, 225] on img "button" at bounding box center [82, 222] width 67 height 83
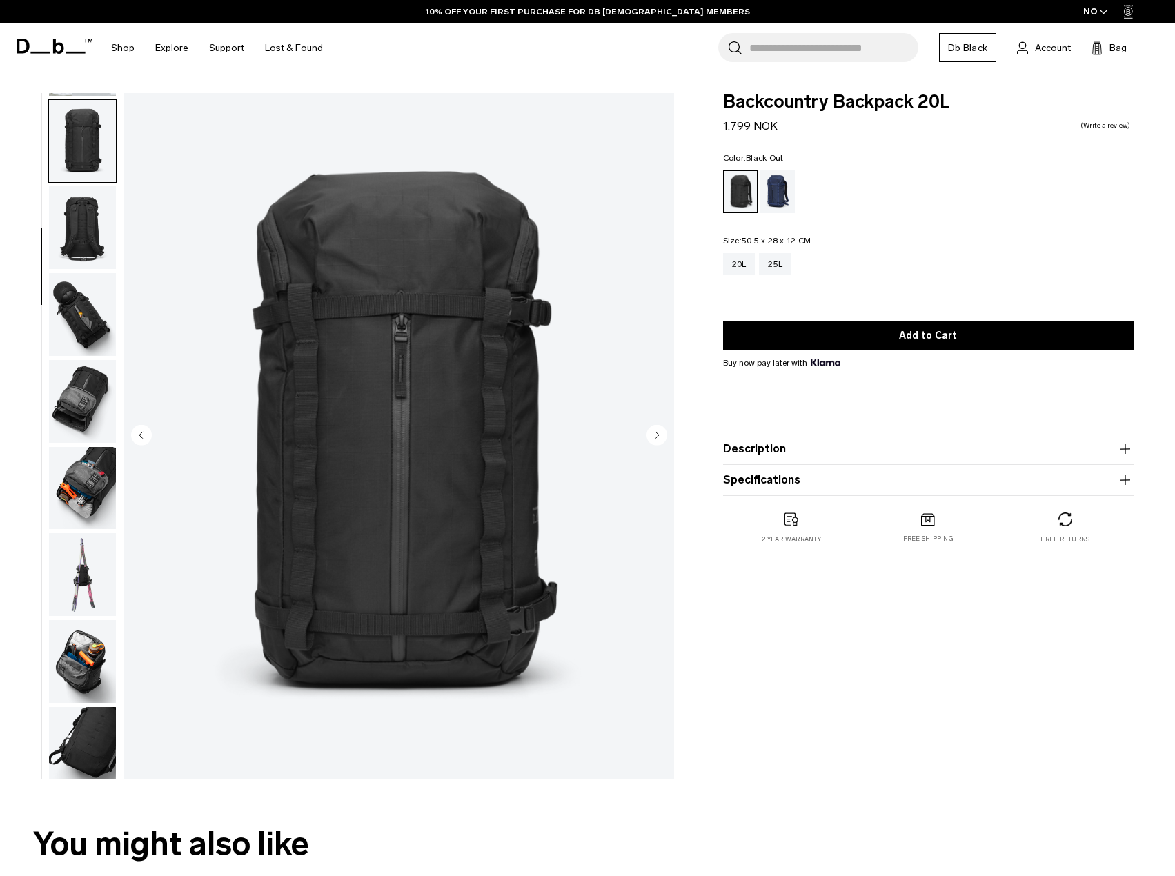
scroll to position [174, 0]
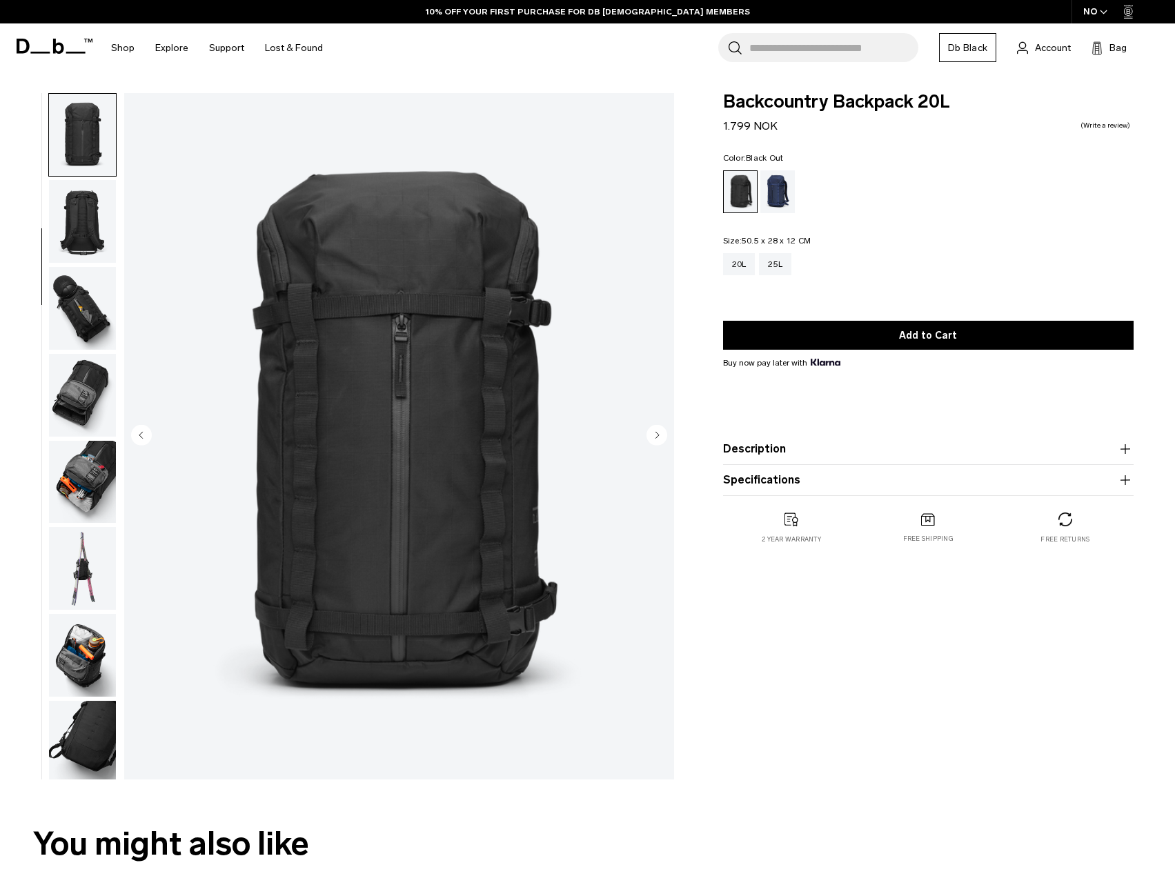
click at [88, 225] on img "button" at bounding box center [82, 221] width 67 height 83
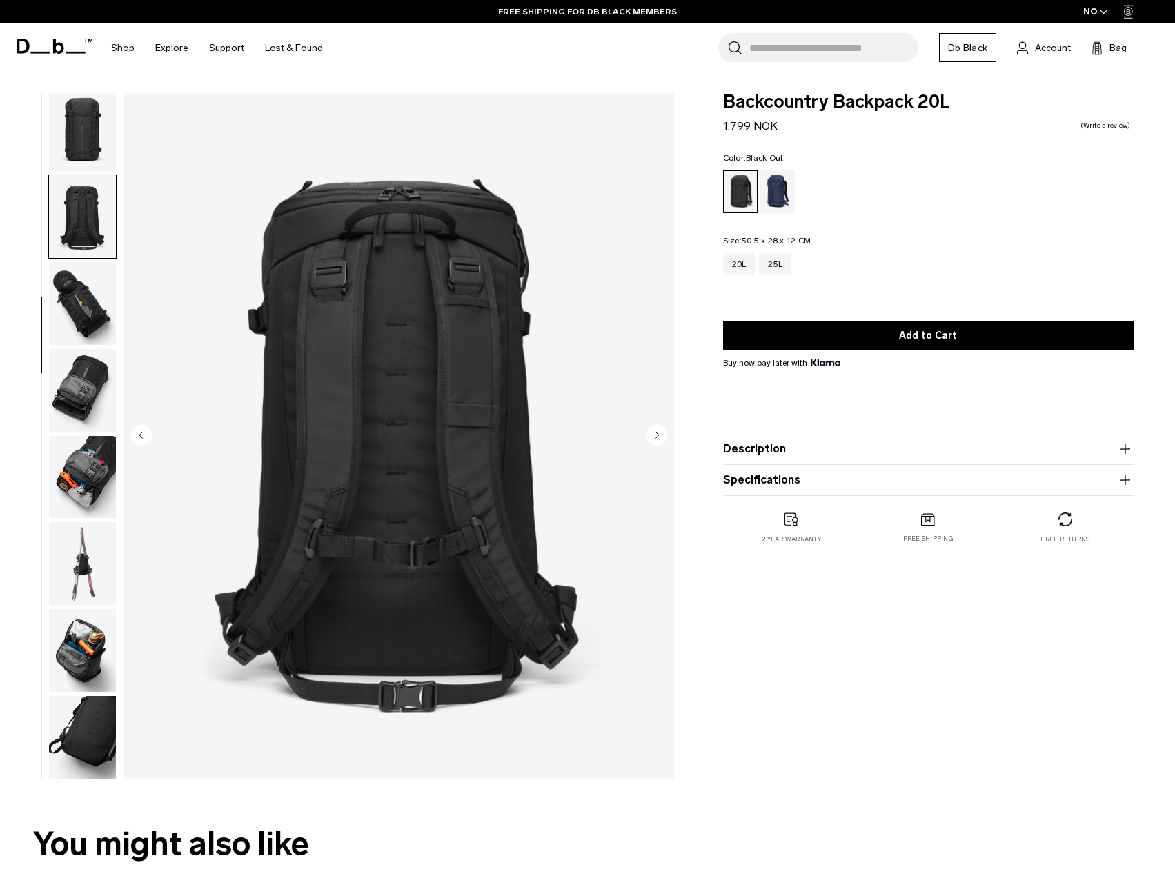
click at [80, 277] on img "button" at bounding box center [82, 303] width 67 height 83
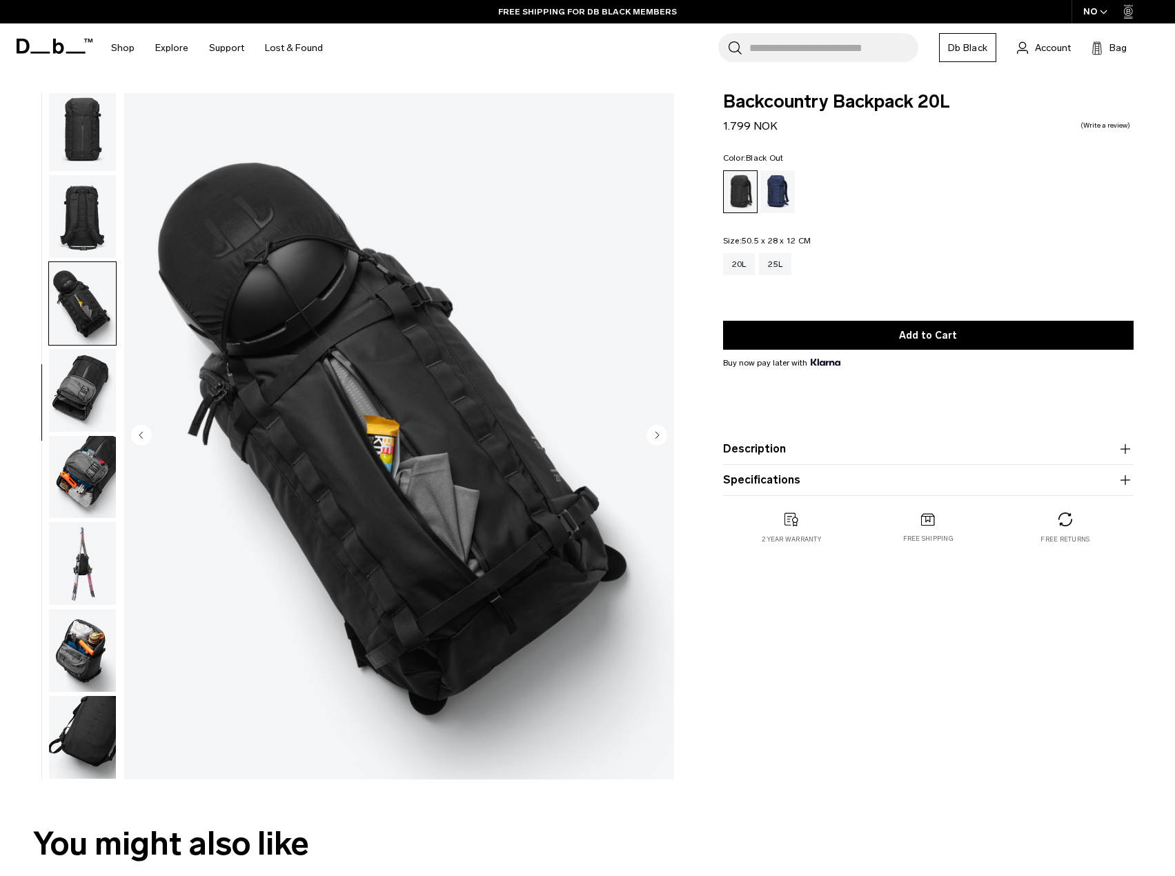
click at [76, 337] on img "button" at bounding box center [82, 303] width 67 height 83
click at [70, 397] on img "button" at bounding box center [82, 390] width 67 height 83
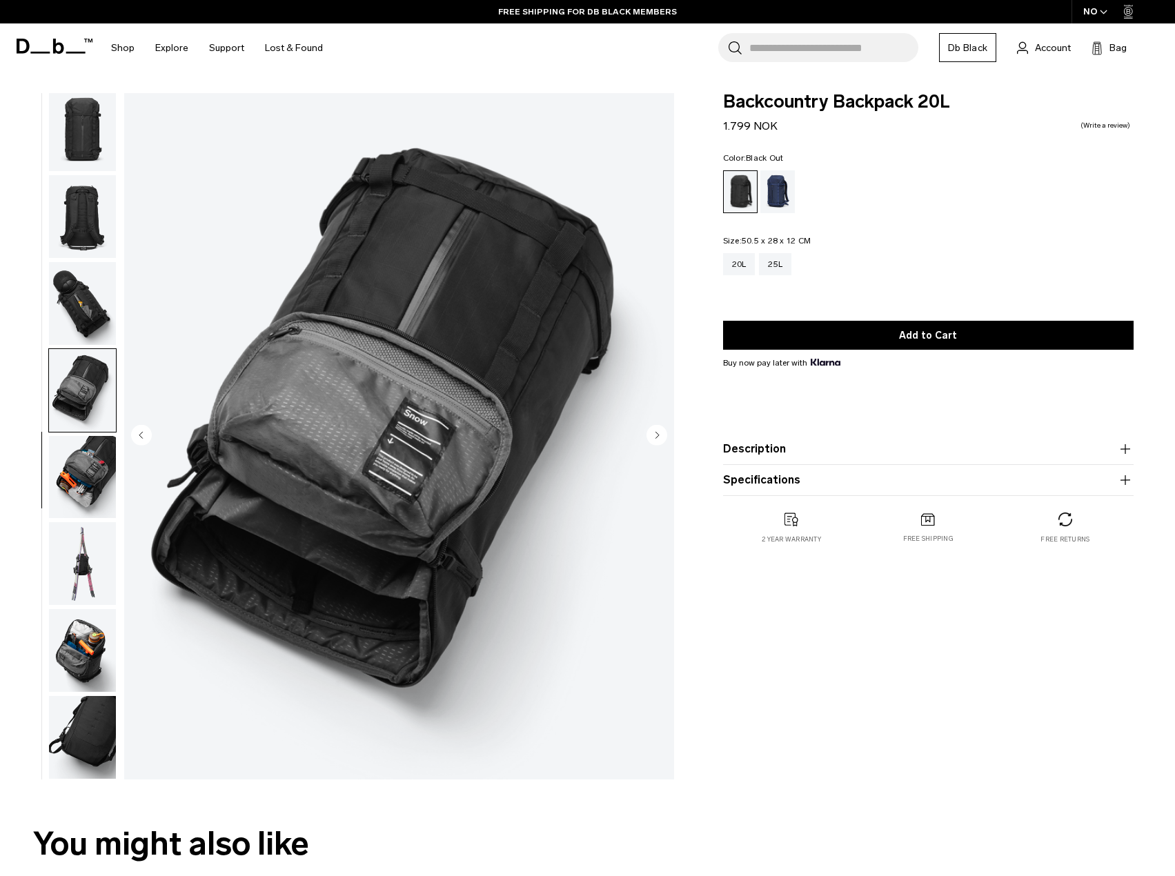
click at [75, 450] on img "button" at bounding box center [82, 477] width 67 height 83
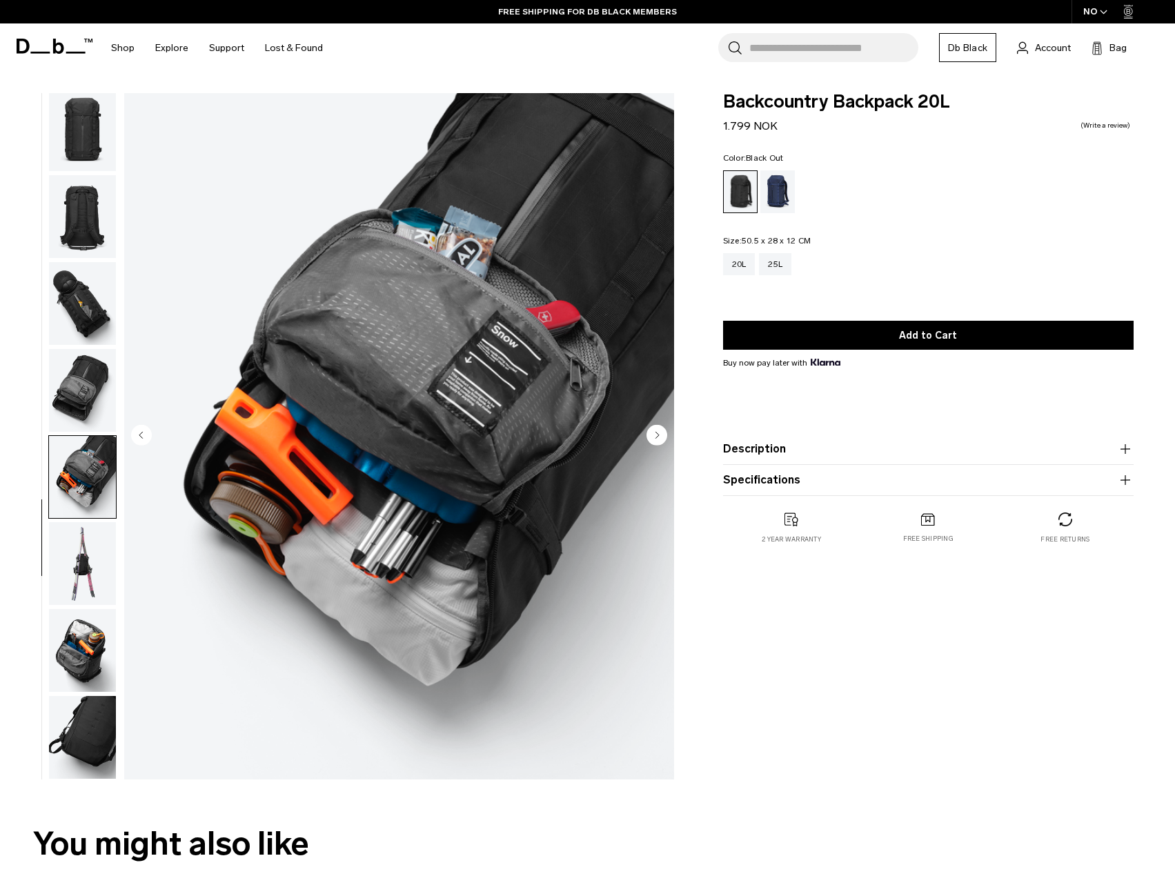
click at [99, 575] on img "button" at bounding box center [82, 563] width 67 height 83
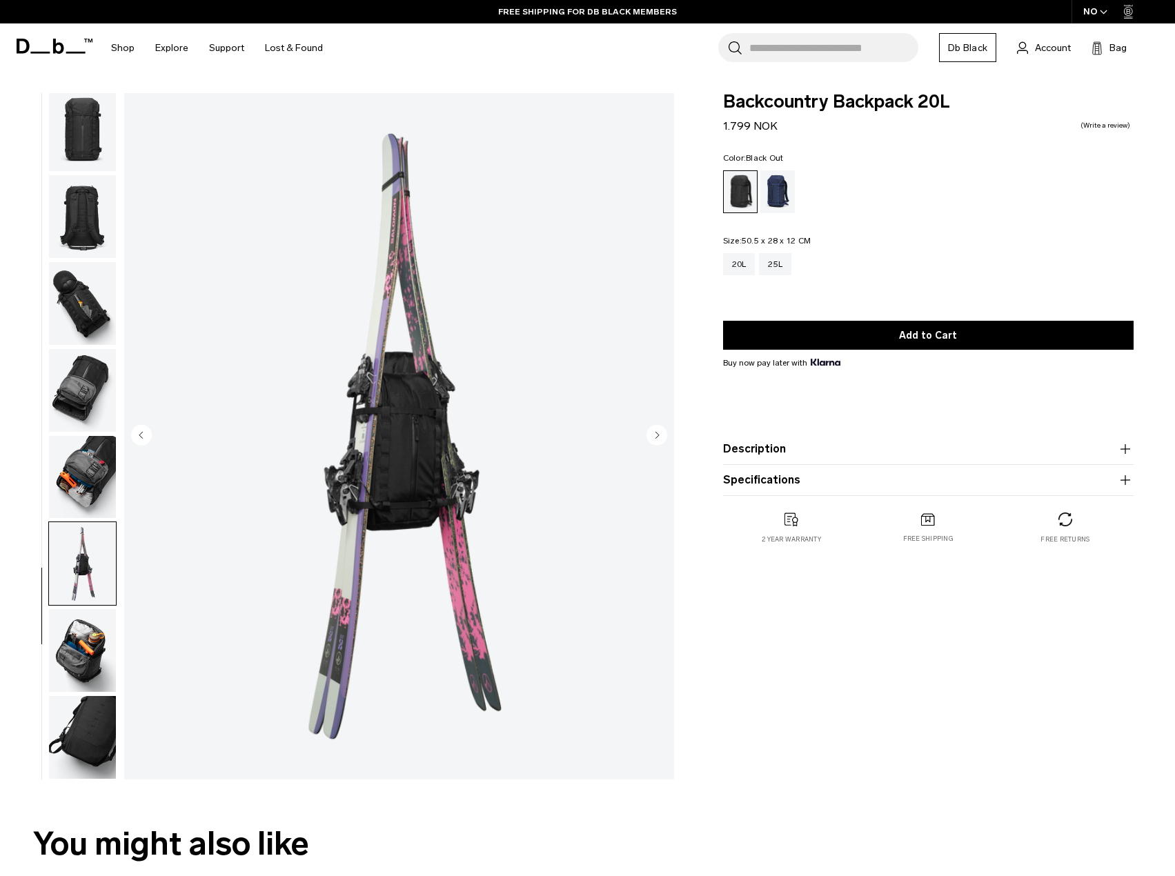
click at [91, 486] on img "button" at bounding box center [82, 477] width 67 height 83
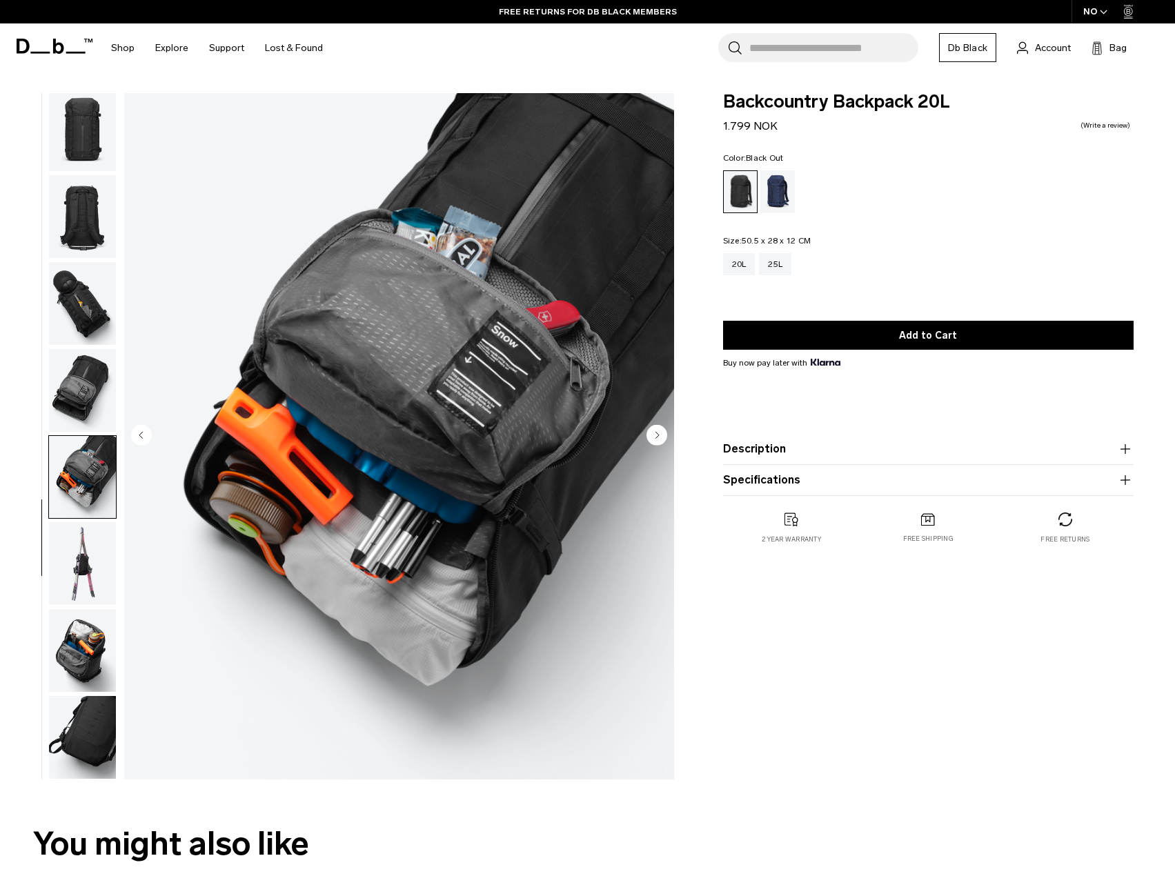
click at [76, 635] on img "button" at bounding box center [82, 650] width 67 height 83
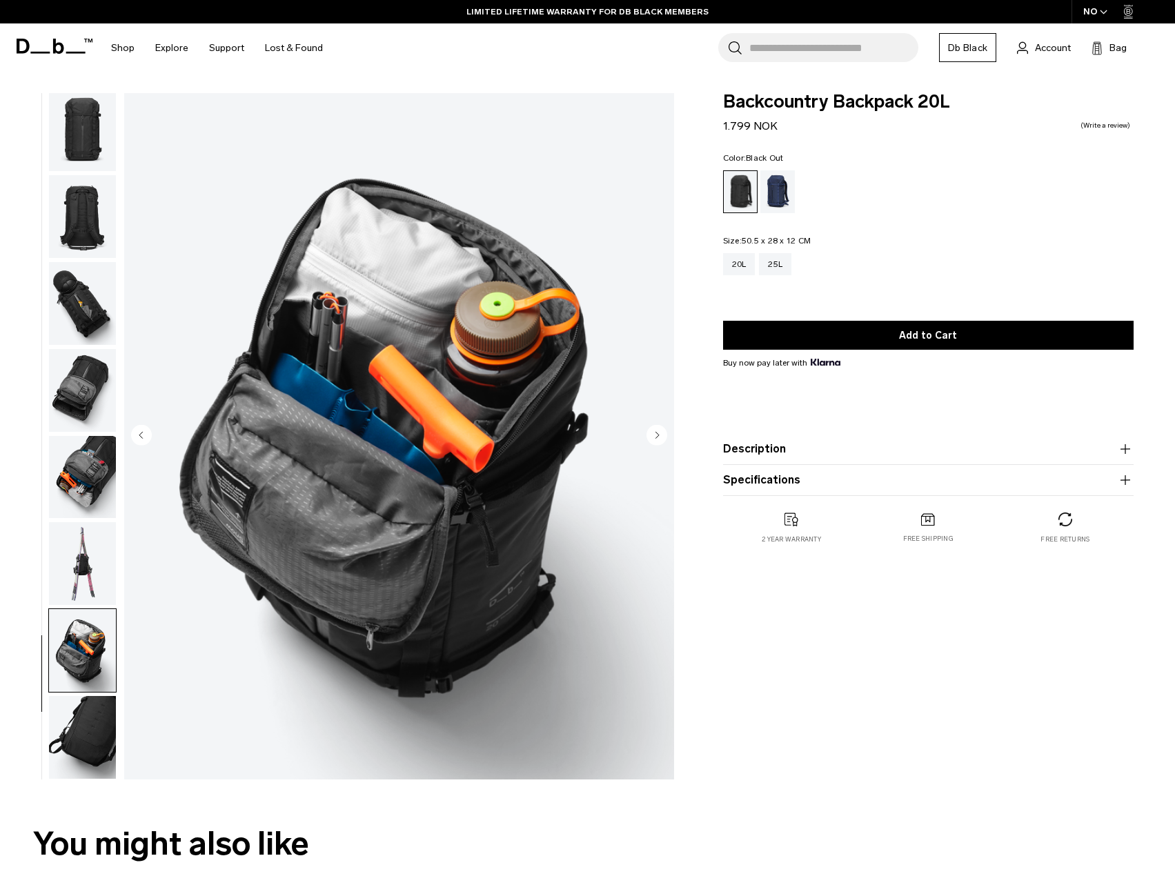
click at [69, 712] on img "button" at bounding box center [82, 737] width 67 height 83
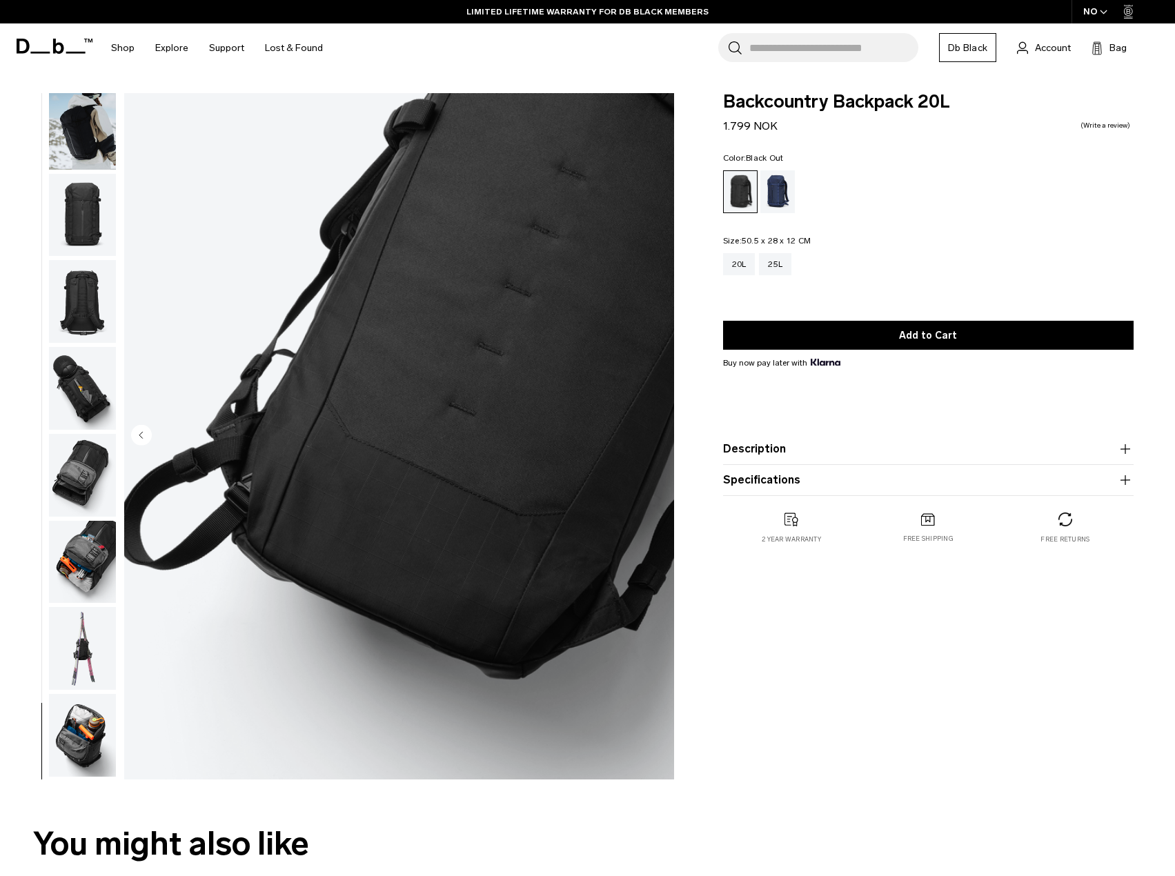
scroll to position [0, 0]
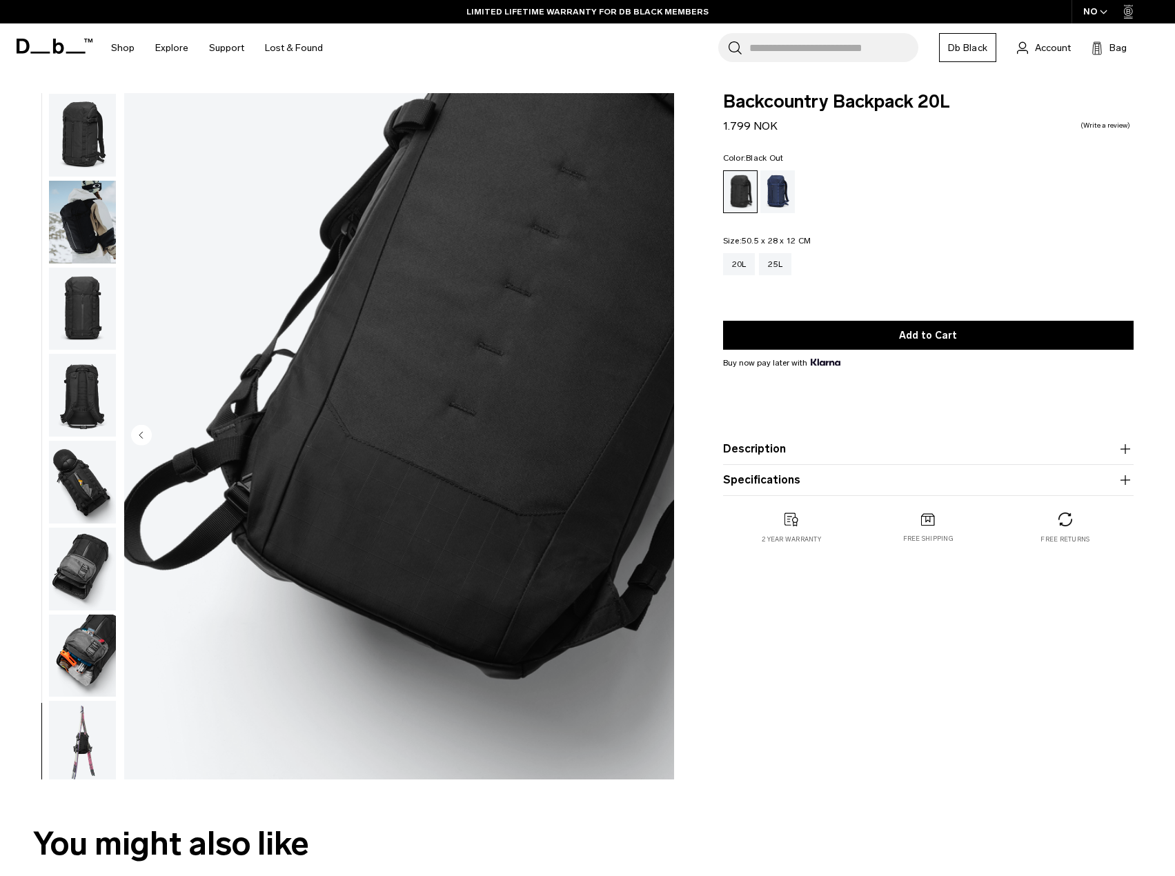
click at [74, 459] on img "button" at bounding box center [82, 482] width 67 height 83
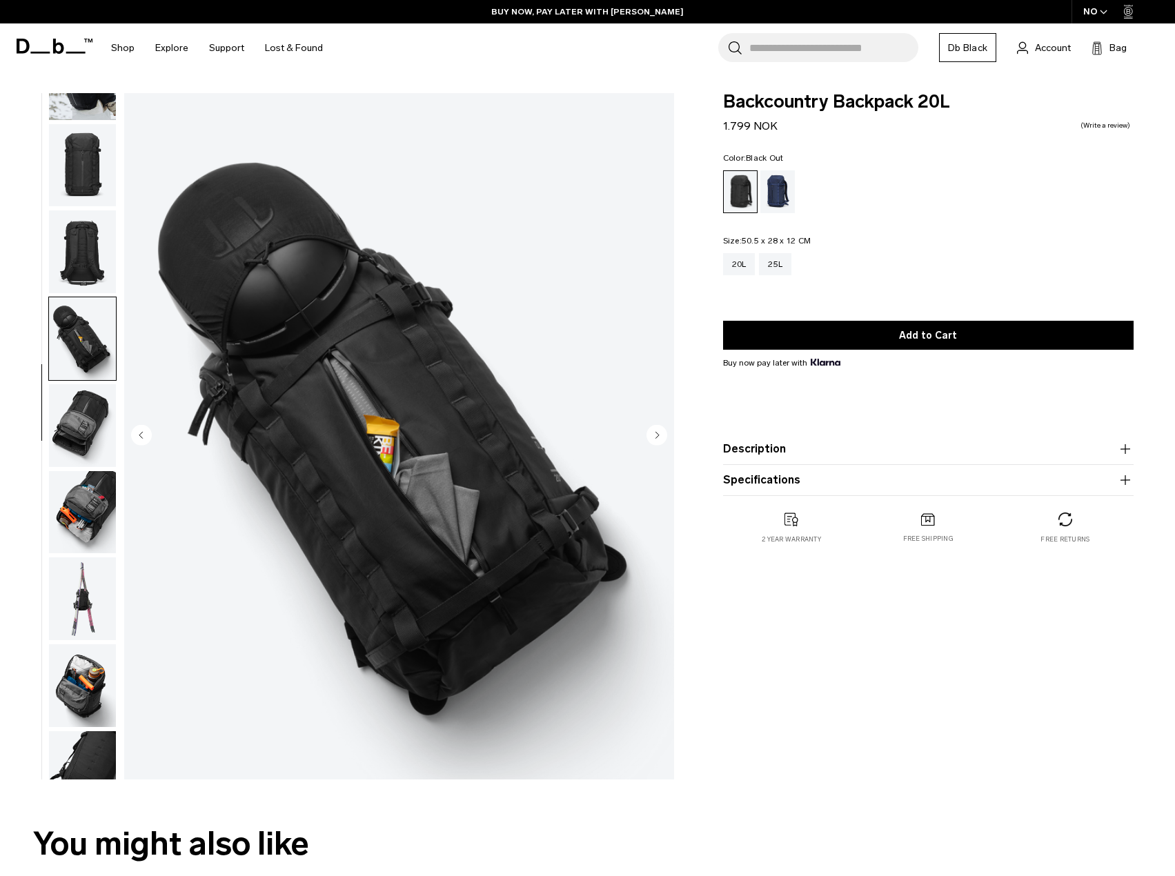
scroll to position [179, 0]
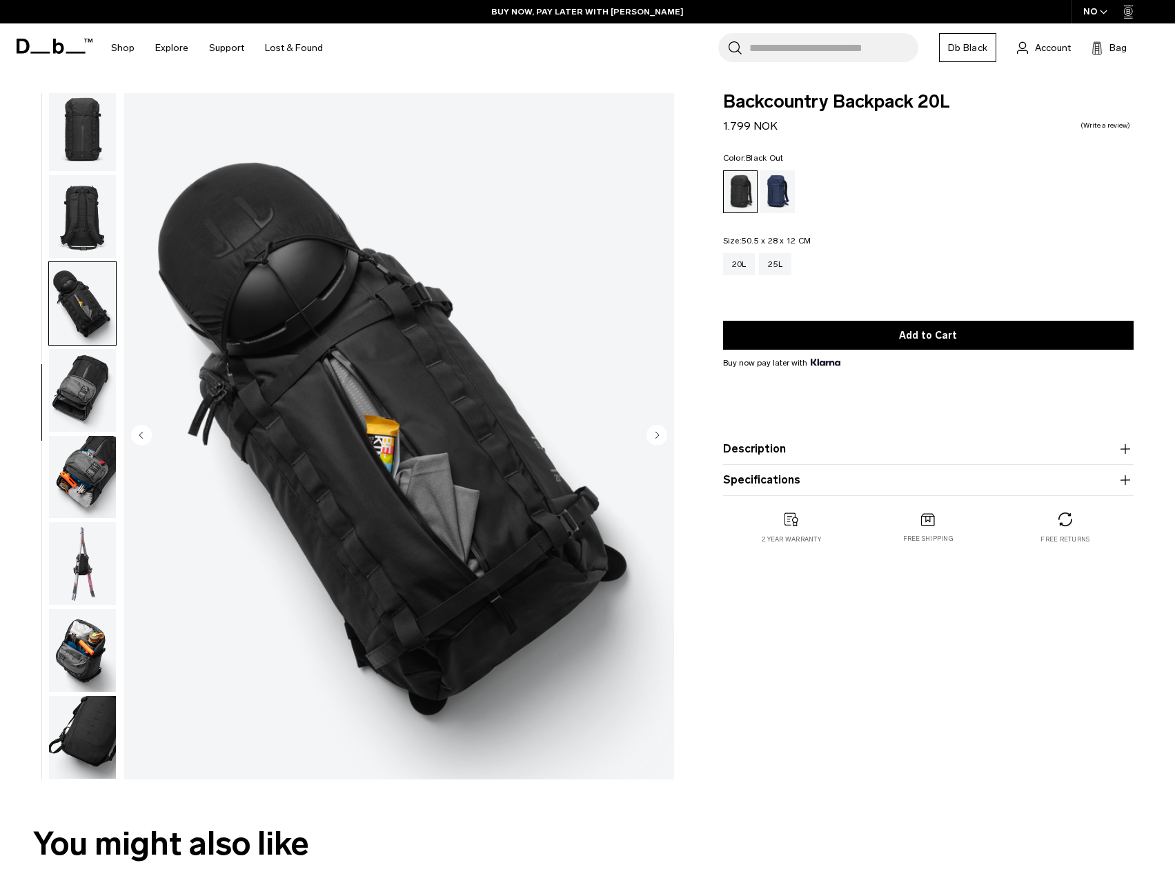
click at [91, 488] on img "button" at bounding box center [82, 477] width 67 height 83
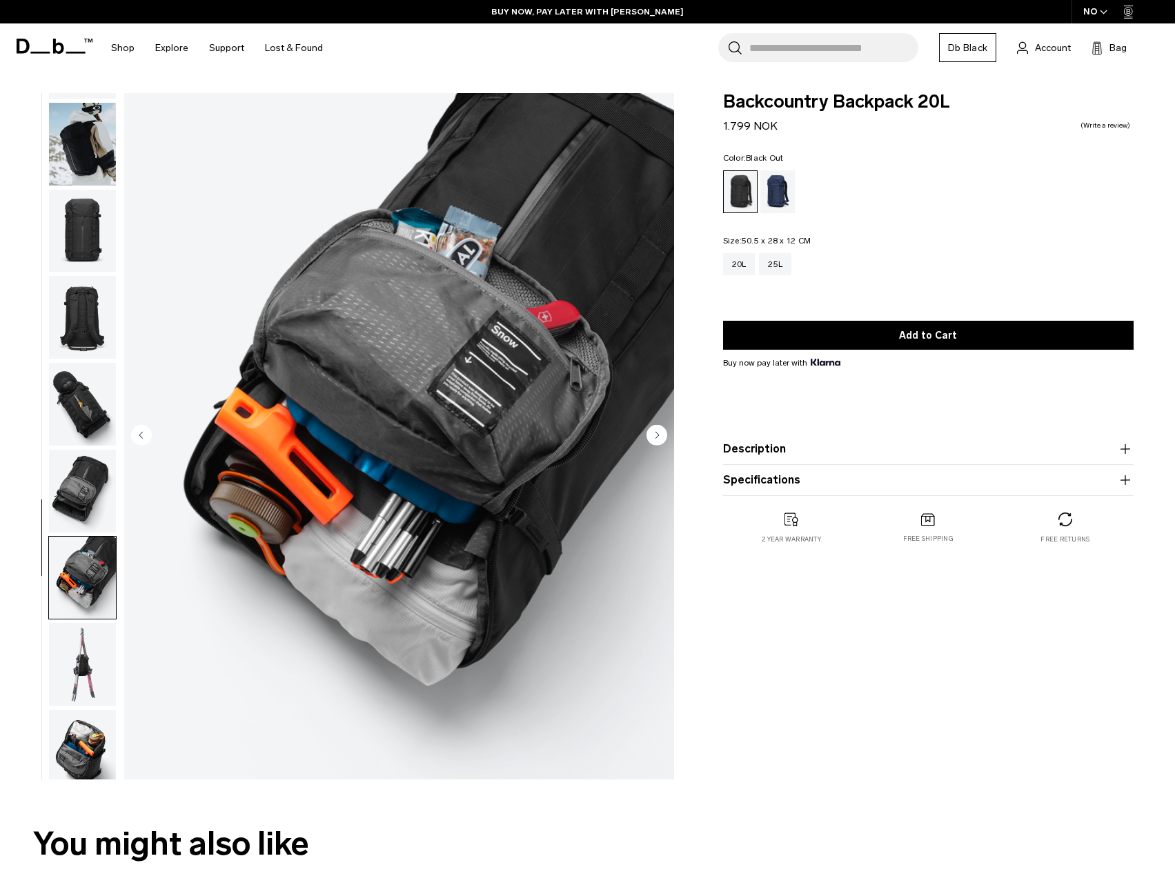
scroll to position [0, 0]
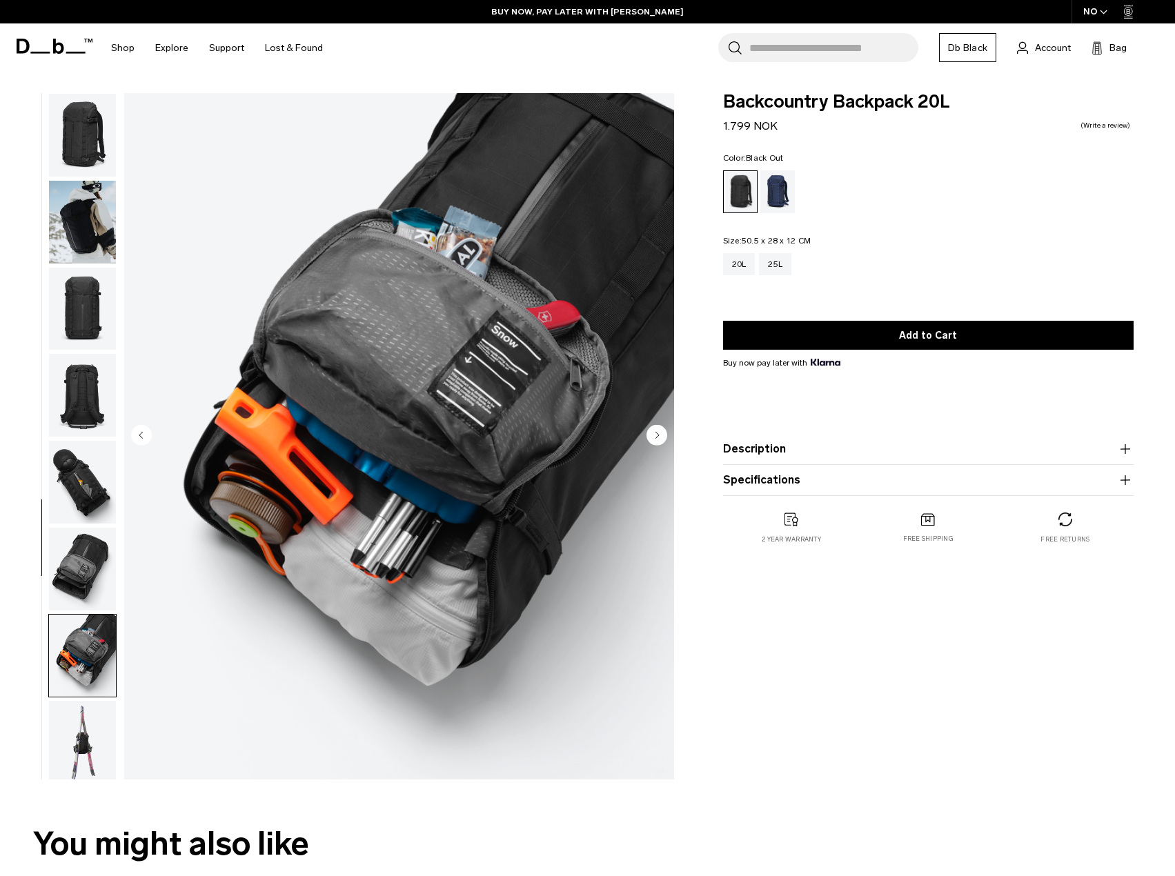
click at [66, 281] on img "button" at bounding box center [82, 309] width 67 height 83
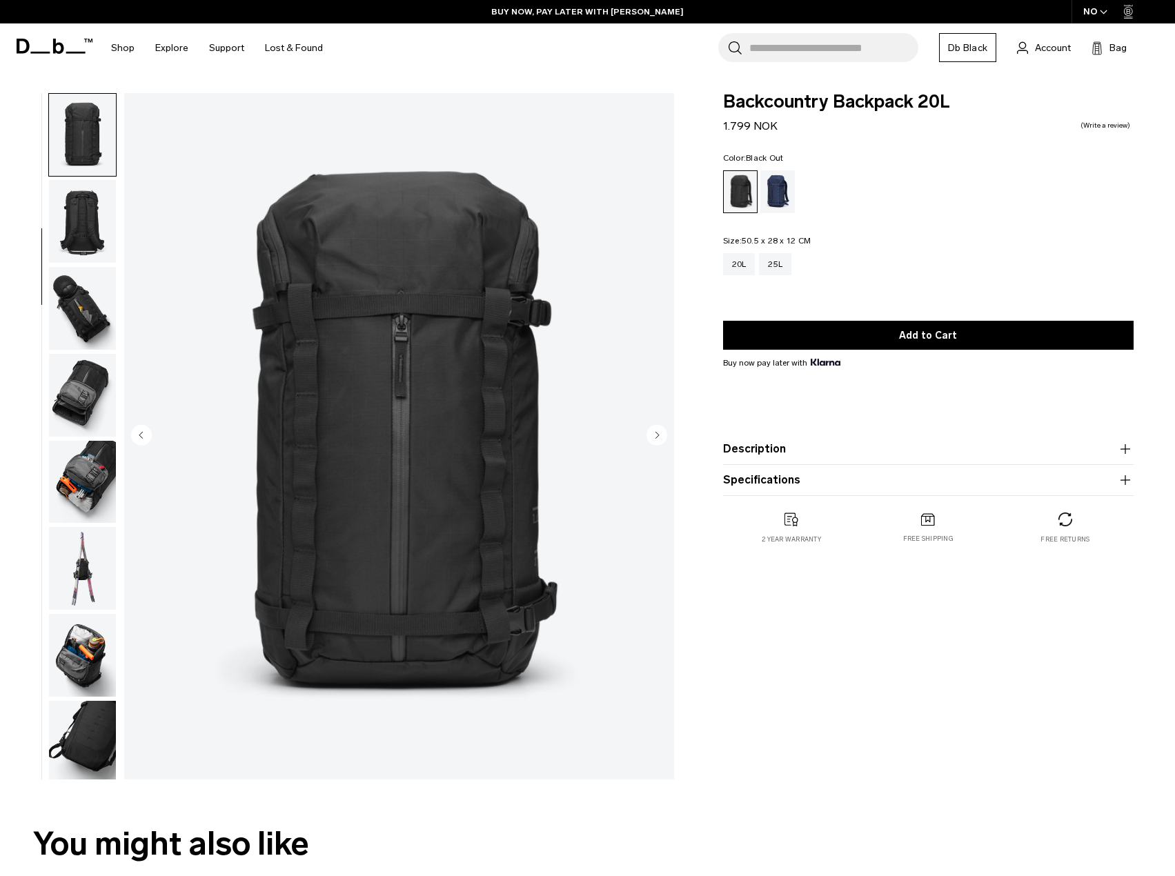
click at [83, 275] on img "button" at bounding box center [82, 308] width 67 height 83
